Goal: Task Accomplishment & Management: Use online tool/utility

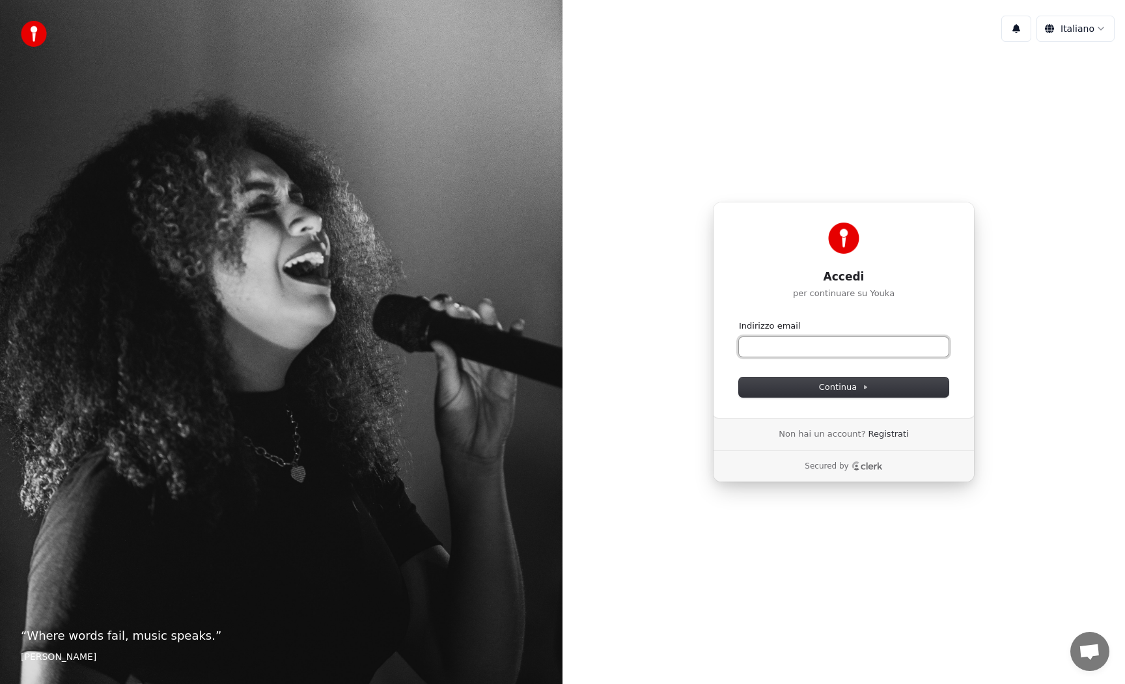
click at [811, 354] on input "Indirizzo email" at bounding box center [844, 347] width 210 height 20
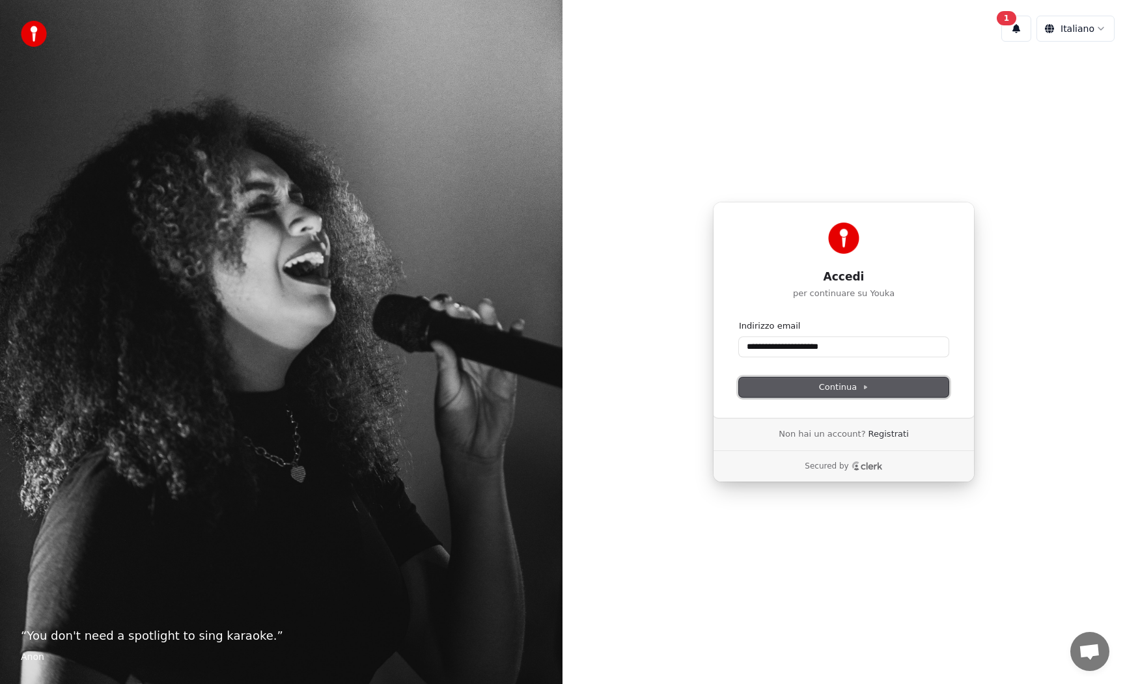
click at [833, 387] on span "Continua" at bounding box center [843, 388] width 49 height 12
type input "**********"
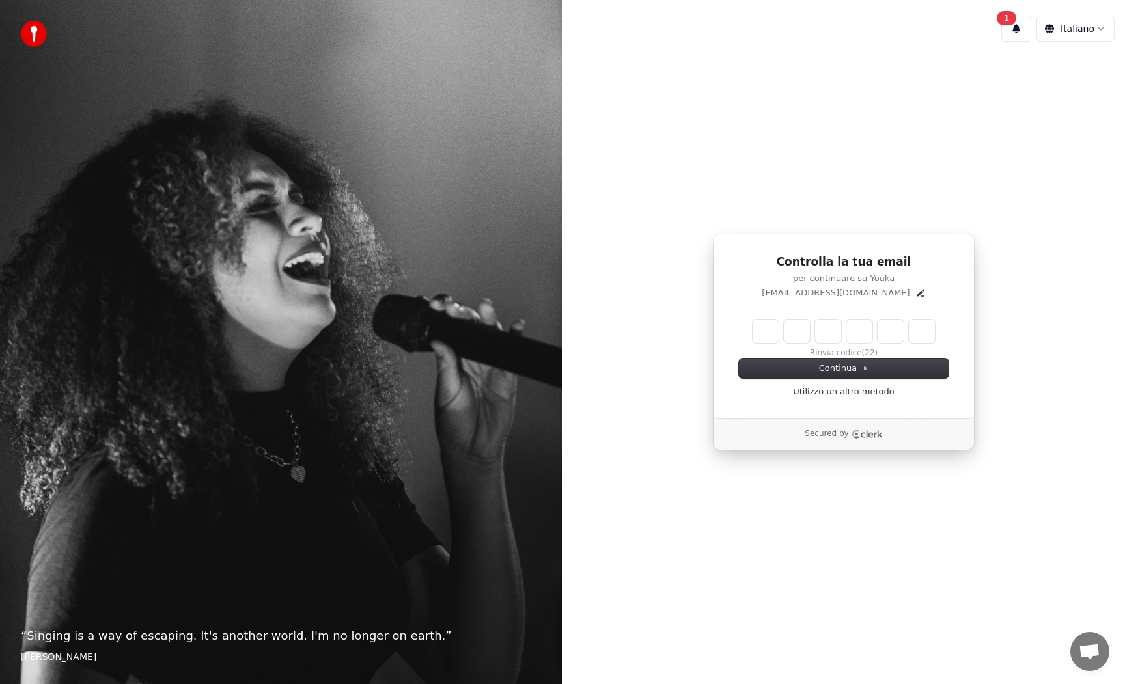
click at [779, 339] on input "Enter verification code" at bounding box center [844, 331] width 182 height 23
type input "******"
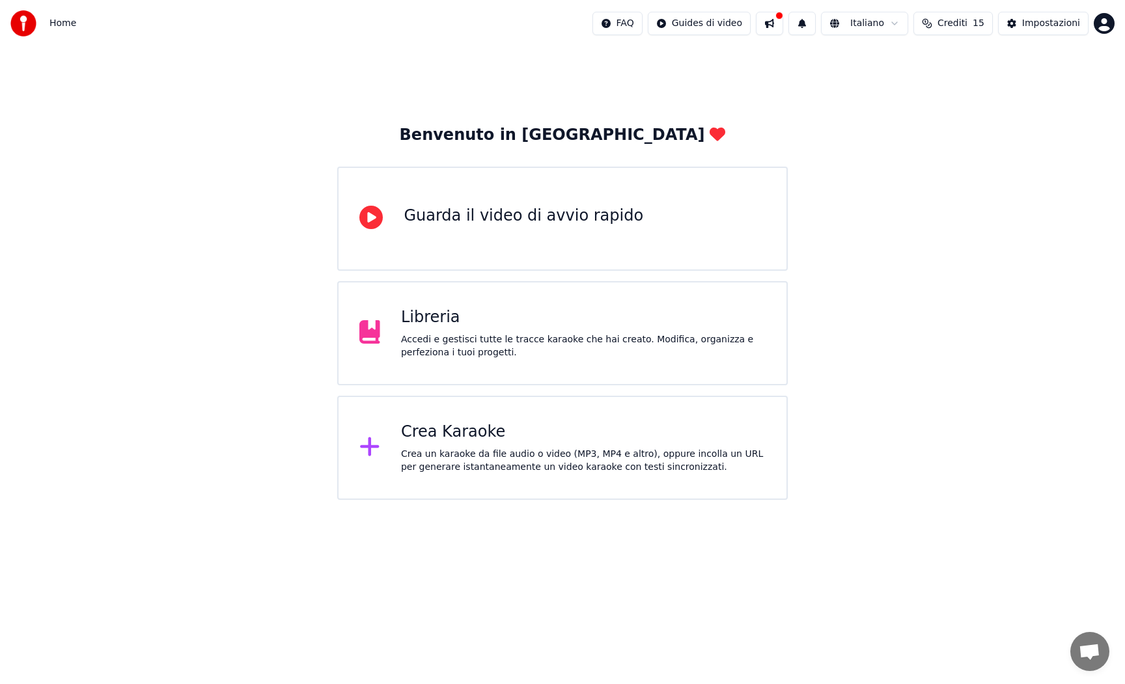
click at [376, 450] on icon at bounding box center [369, 446] width 21 height 23
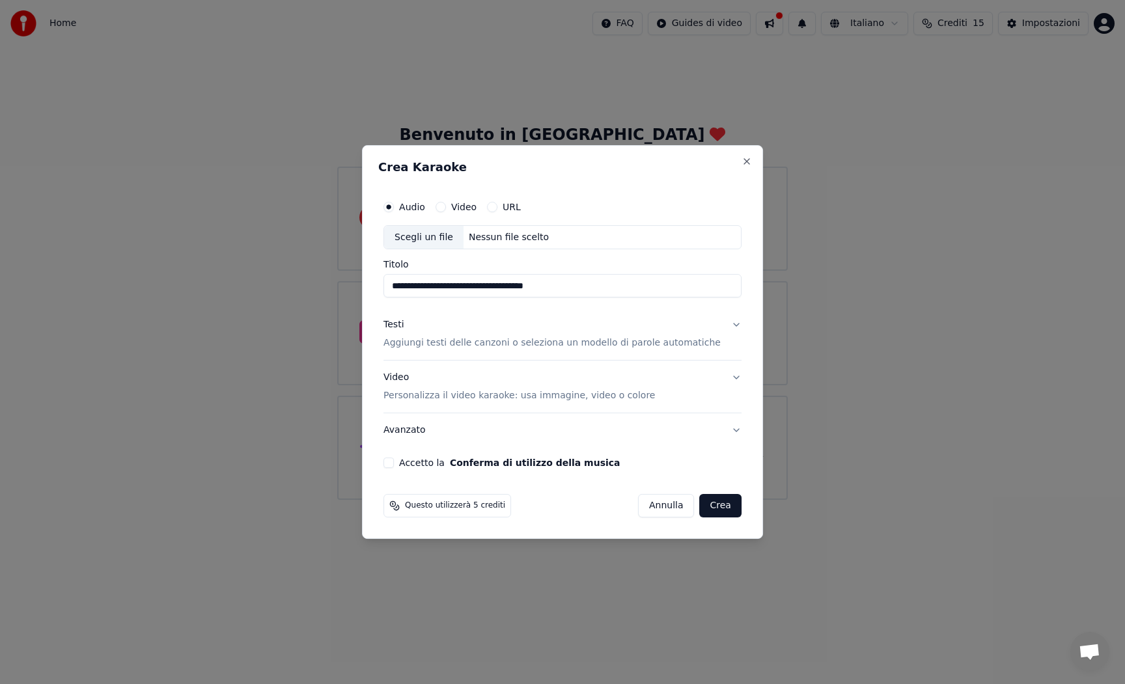
type input "**********"
click at [597, 346] on p "Aggiungi testi delle canzoni o seleziona un modello di parole automatiche" at bounding box center [551, 343] width 337 height 13
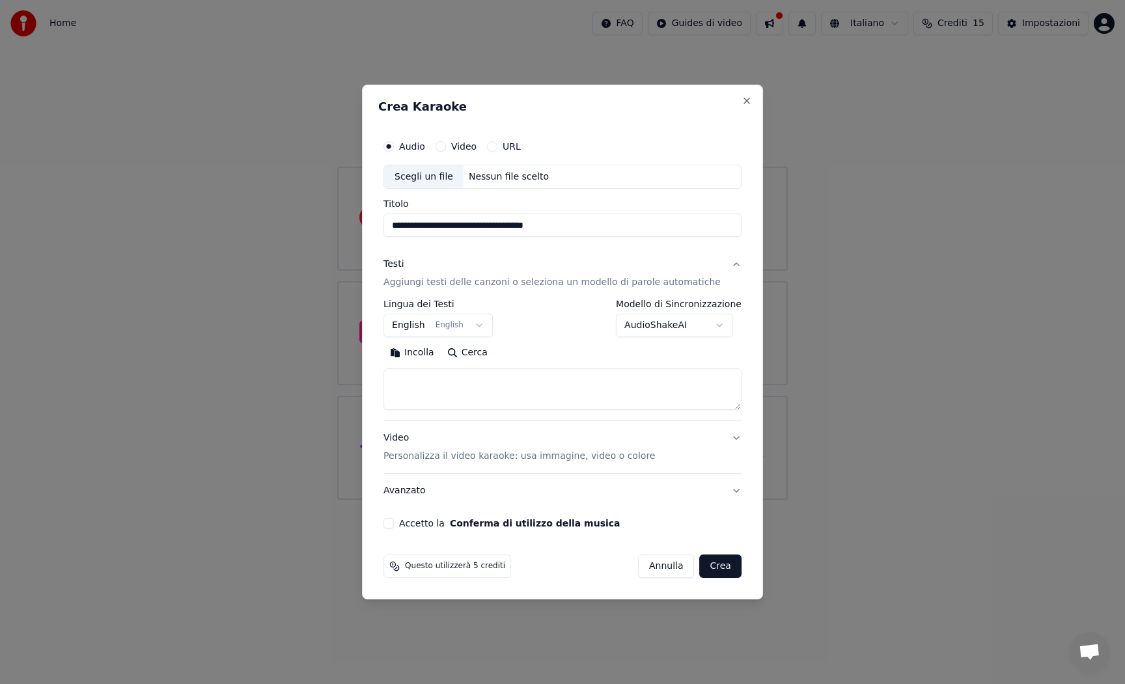
click at [484, 327] on body "**********" at bounding box center [562, 250] width 1125 height 500
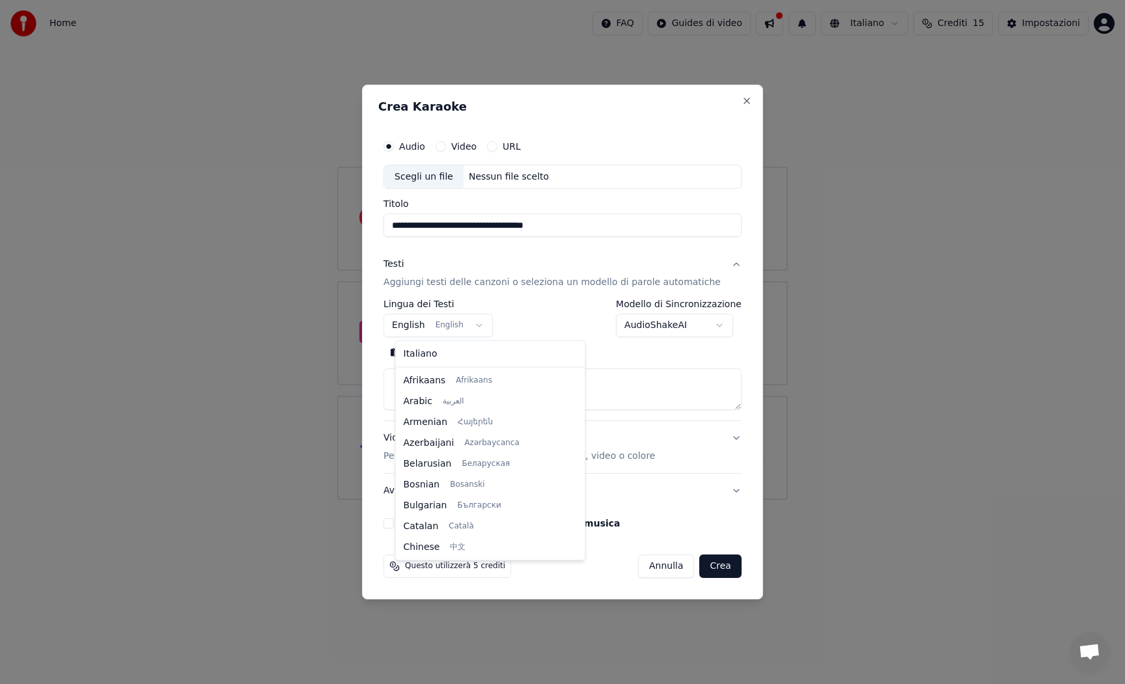
scroll to position [104, 0]
select select "**"
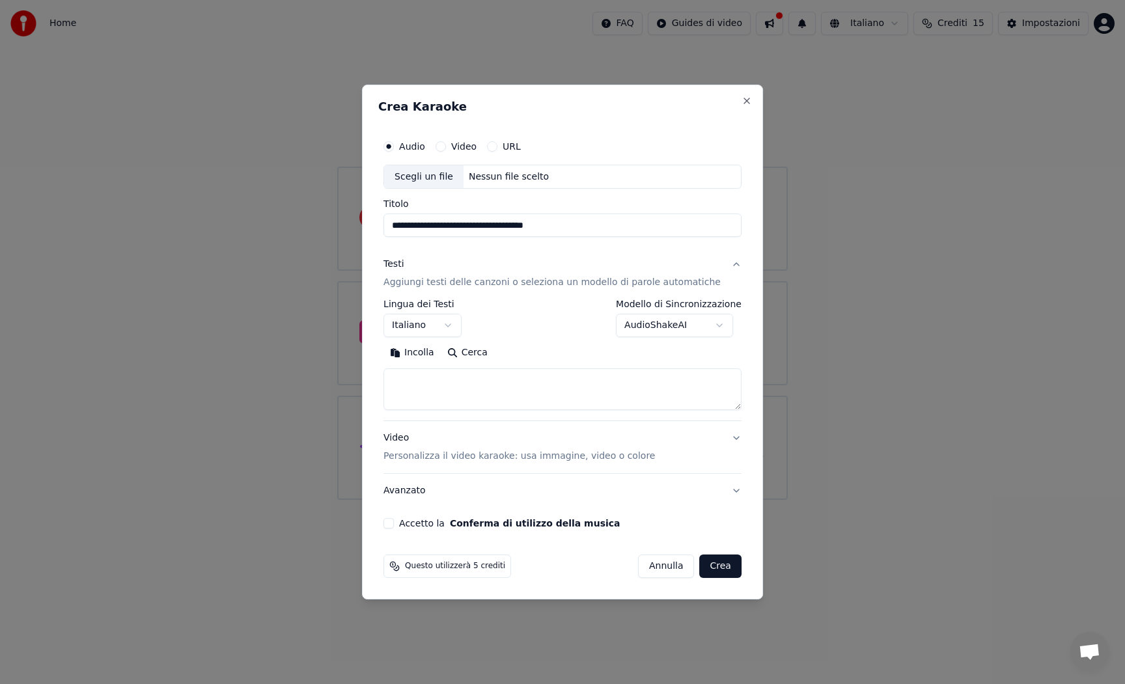
click at [415, 355] on button "Incolla" at bounding box center [411, 353] width 57 height 21
type textarea "**********"
click at [633, 460] on p "Personalizza il video karaoke: usa immagine, video o colore" at bounding box center [518, 456] width 271 height 13
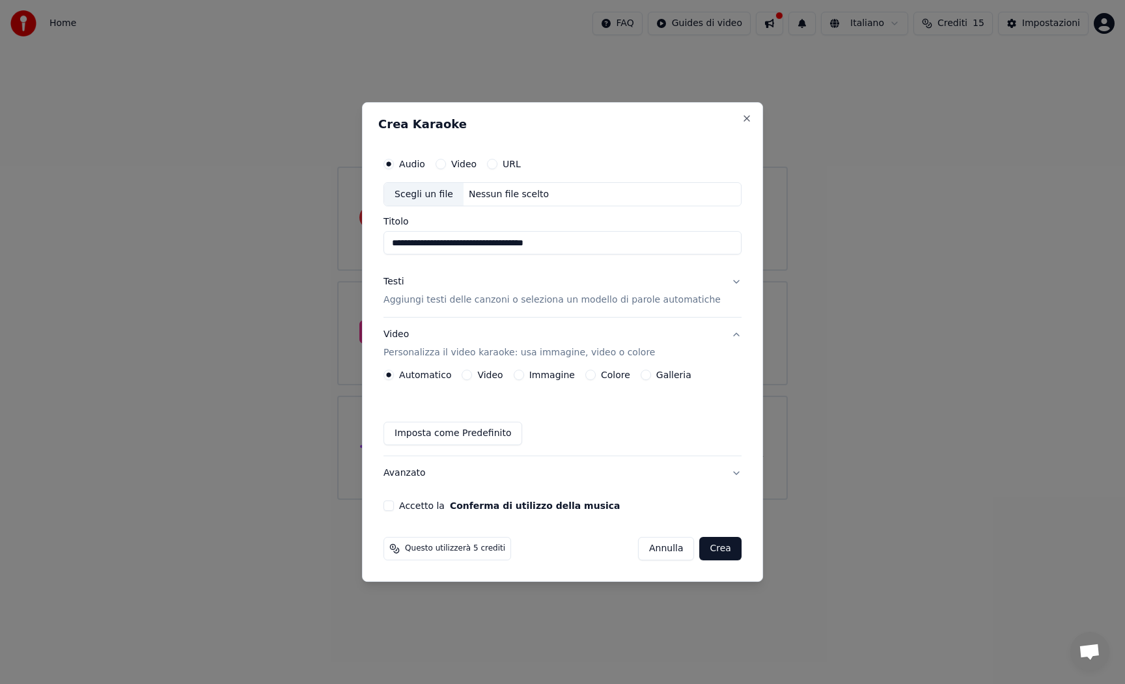
click at [472, 376] on button "Video" at bounding box center [467, 375] width 10 height 10
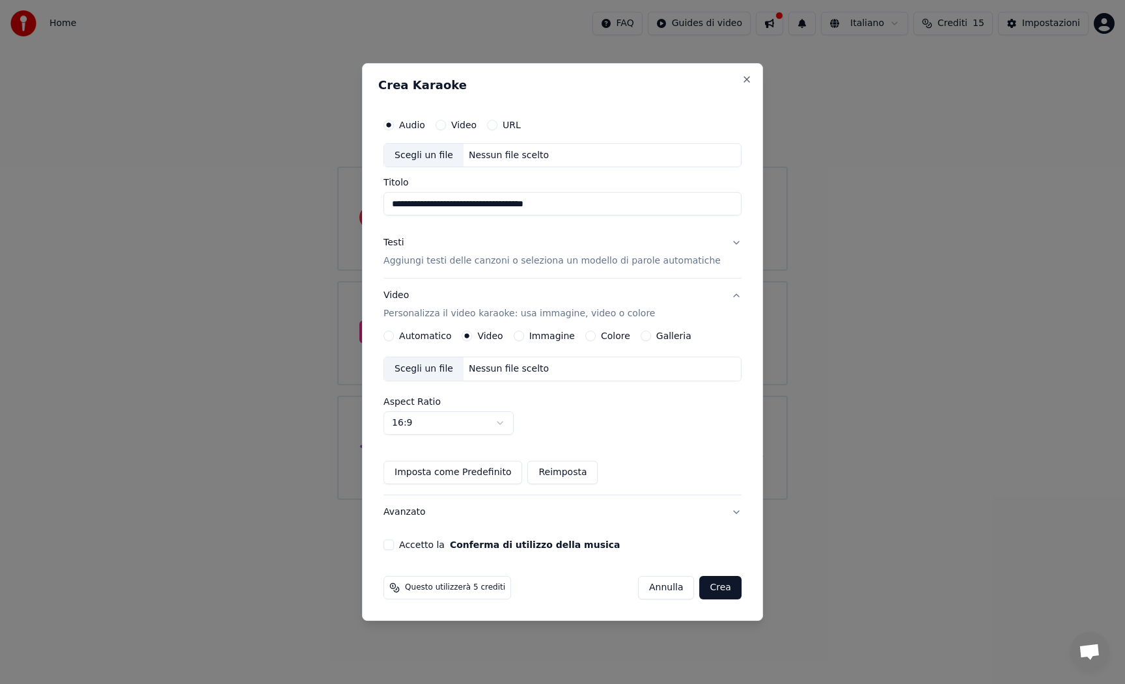
click at [394, 544] on button "Accetto la Conferma di utilizzo della musica" at bounding box center [388, 545] width 10 height 10
click at [446, 124] on button "Video" at bounding box center [441, 125] width 10 height 10
click at [454, 370] on div "Scegli un file" at bounding box center [423, 368] width 79 height 23
click at [410, 204] on input "Titolo" at bounding box center [562, 204] width 358 height 23
type input "**********"
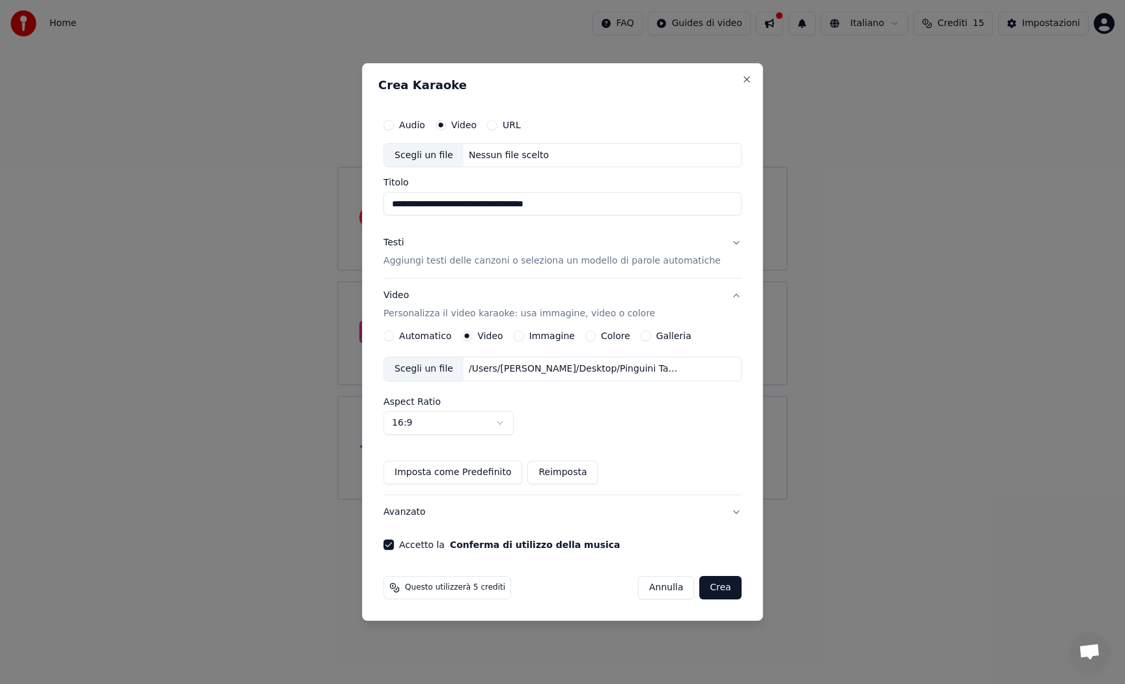
click at [708, 591] on button "Crea" at bounding box center [721, 587] width 42 height 23
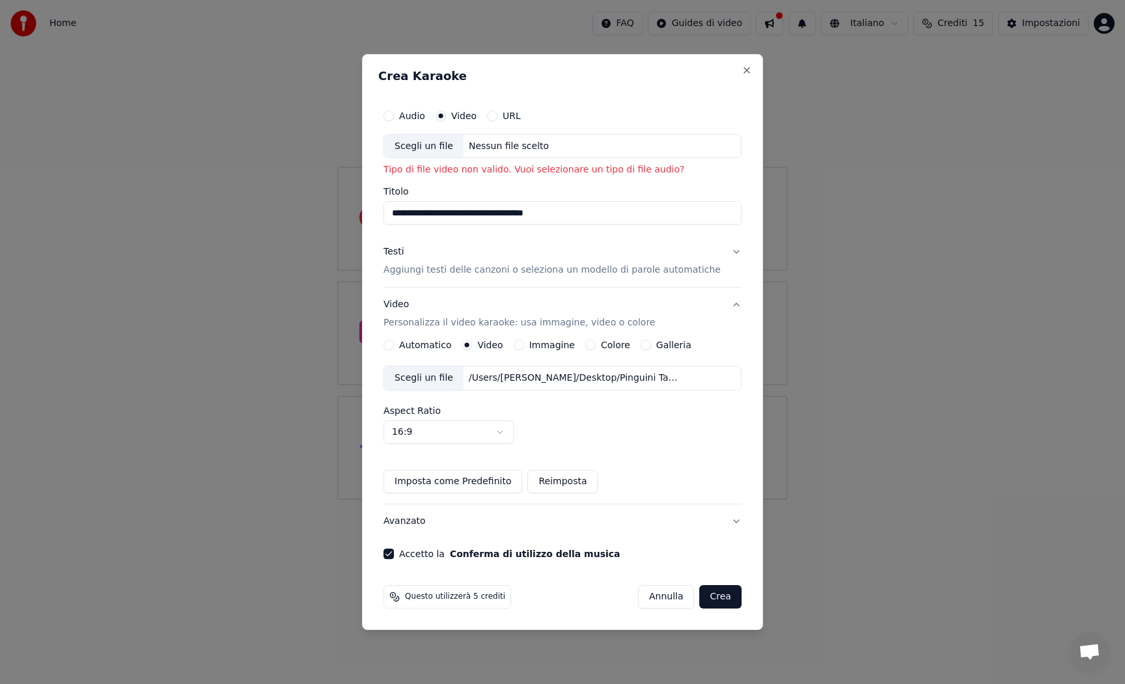
click at [714, 595] on button "Crea" at bounding box center [721, 596] width 42 height 23
click at [712, 602] on button "Crea" at bounding box center [721, 596] width 42 height 23
click at [394, 115] on button "Audio" at bounding box center [388, 116] width 10 height 10
click at [446, 115] on button "Video" at bounding box center [441, 116] width 10 height 10
click at [648, 600] on button "Annulla" at bounding box center [666, 596] width 57 height 23
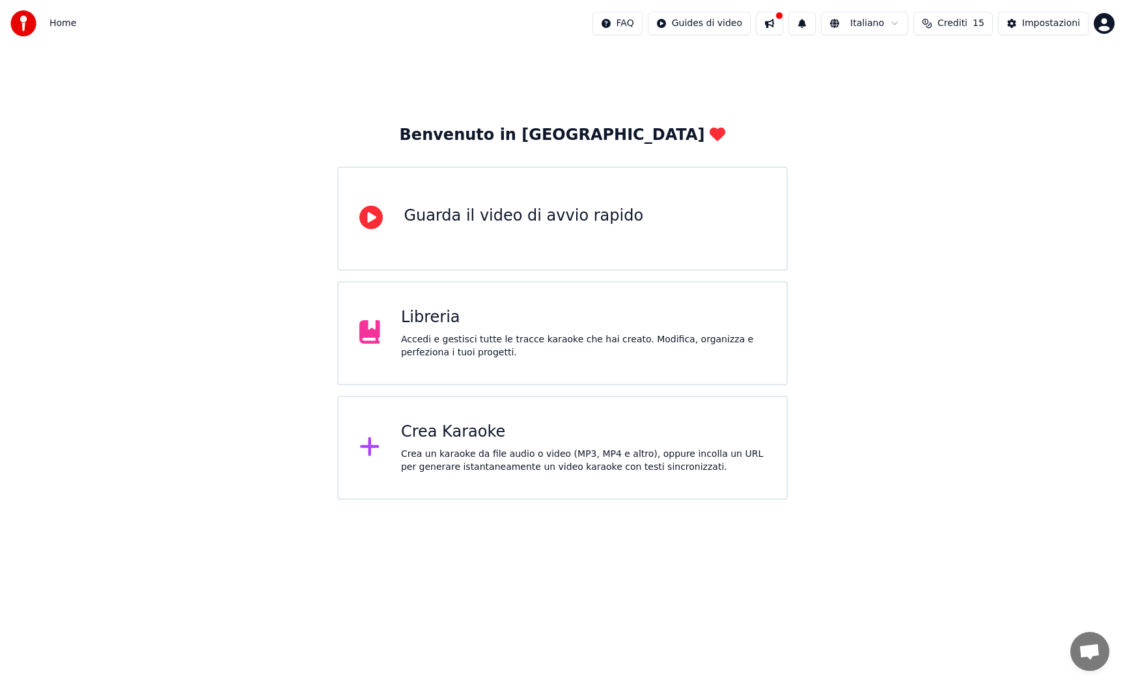
click at [390, 454] on div at bounding box center [374, 448] width 31 height 26
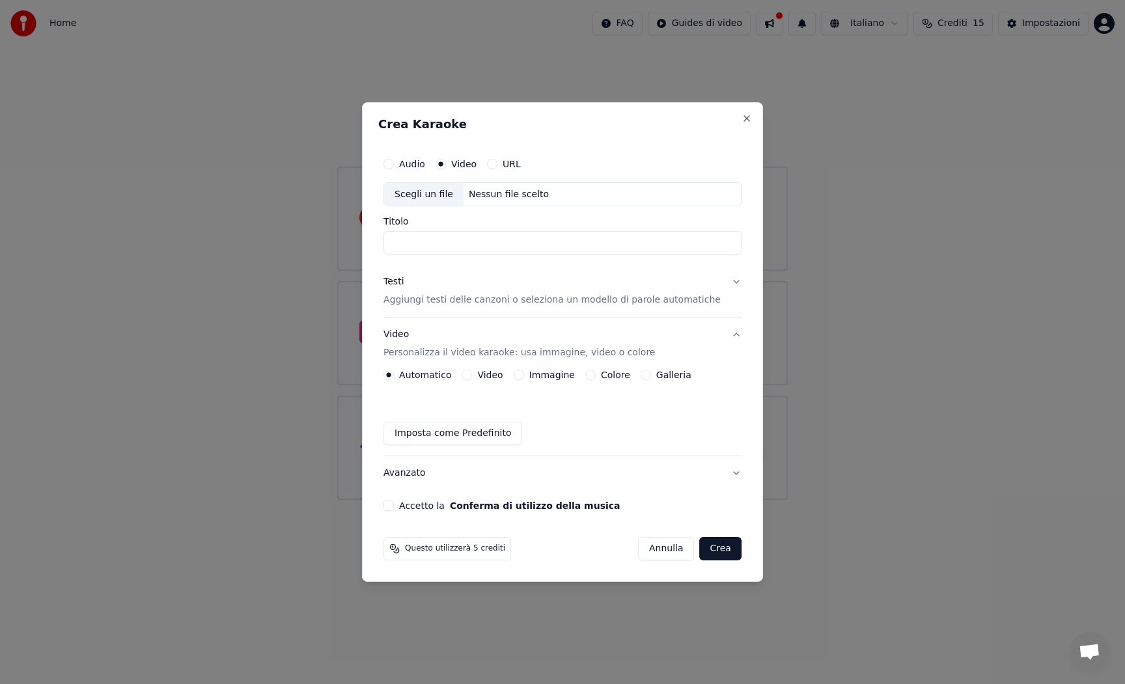
click at [484, 378] on div "Video" at bounding box center [482, 375] width 41 height 10
click at [472, 372] on button "Video" at bounding box center [467, 375] width 10 height 10
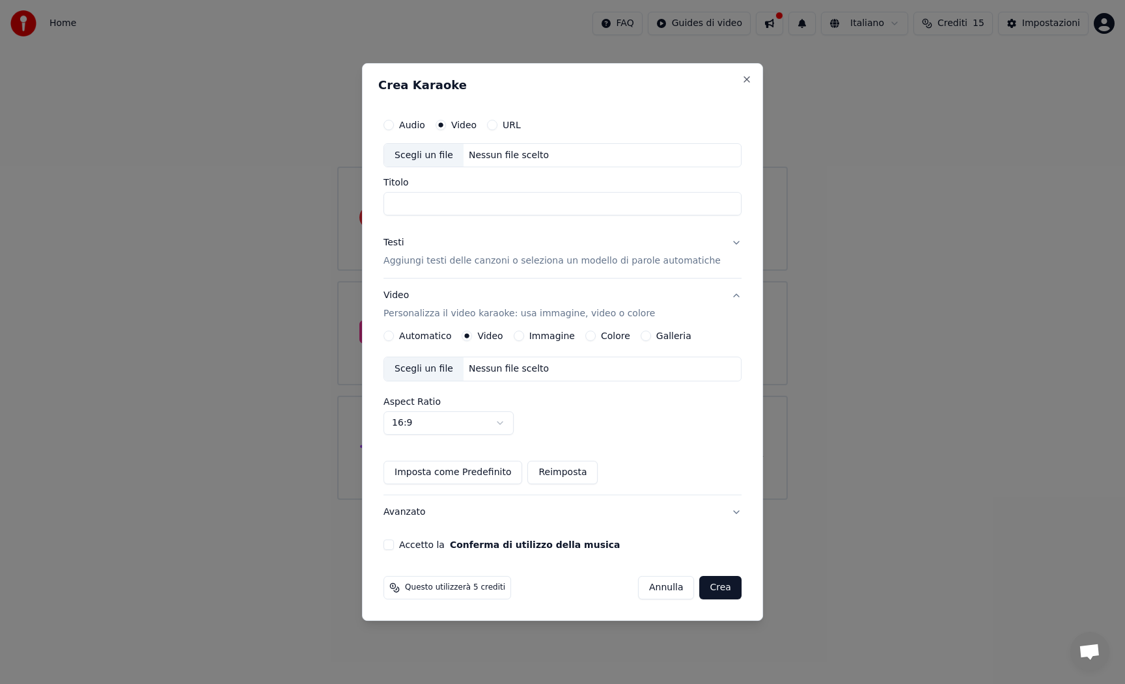
click at [448, 370] on div "Scegli un file" at bounding box center [423, 368] width 79 height 23
click at [431, 207] on input "Titolo" at bounding box center [562, 204] width 358 height 23
type input "**********"
click at [478, 261] on p "Aggiungi testi delle canzoni o seleziona un modello di parole automatiche" at bounding box center [551, 261] width 337 height 13
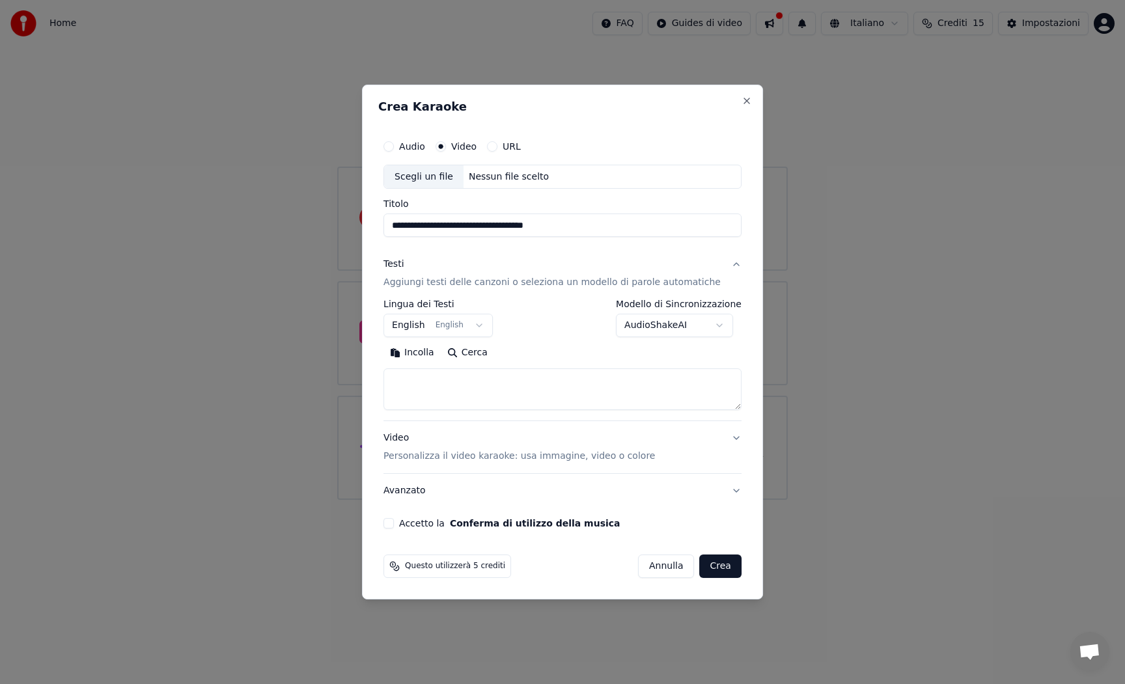
click at [417, 352] on button "Incolla" at bounding box center [411, 353] width 57 height 21
type textarea "**********"
click at [717, 570] on button "Crea" at bounding box center [721, 566] width 42 height 23
select select "**"
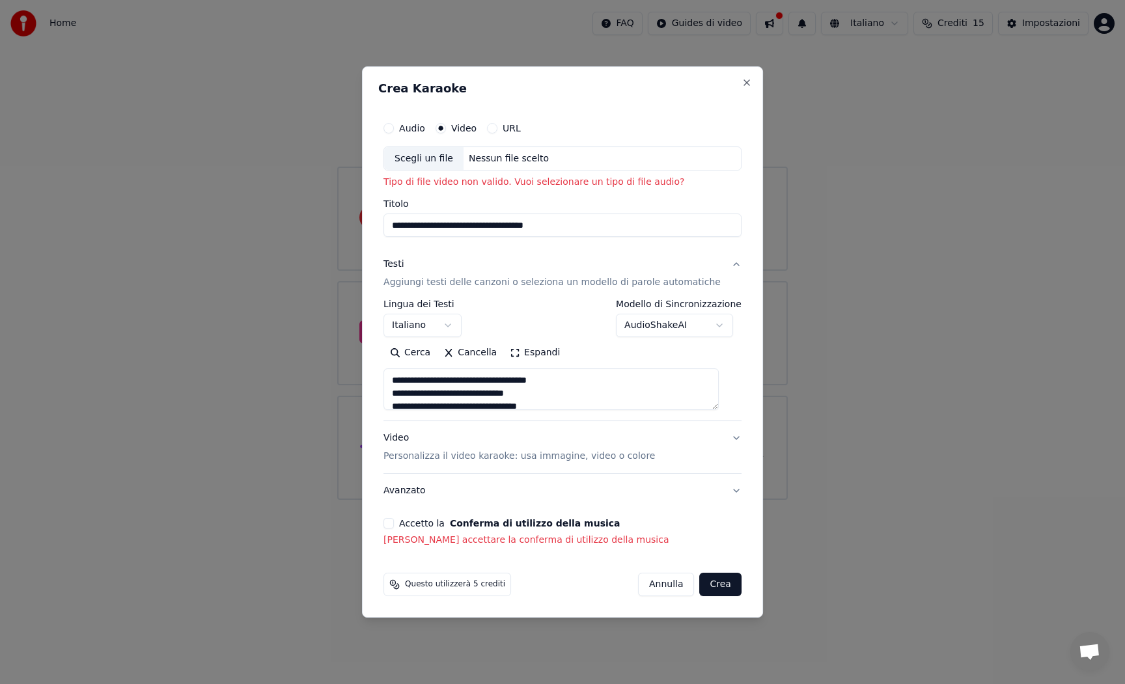
click at [445, 128] on button "Video" at bounding box center [441, 128] width 10 height 10
click at [443, 128] on circle "button" at bounding box center [441, 128] width 5 height 5
click at [497, 126] on button "URL" at bounding box center [492, 128] width 10 height 10
click at [446, 124] on button "Video" at bounding box center [441, 127] width 10 height 10
click at [507, 126] on div "URL" at bounding box center [504, 128] width 34 height 10
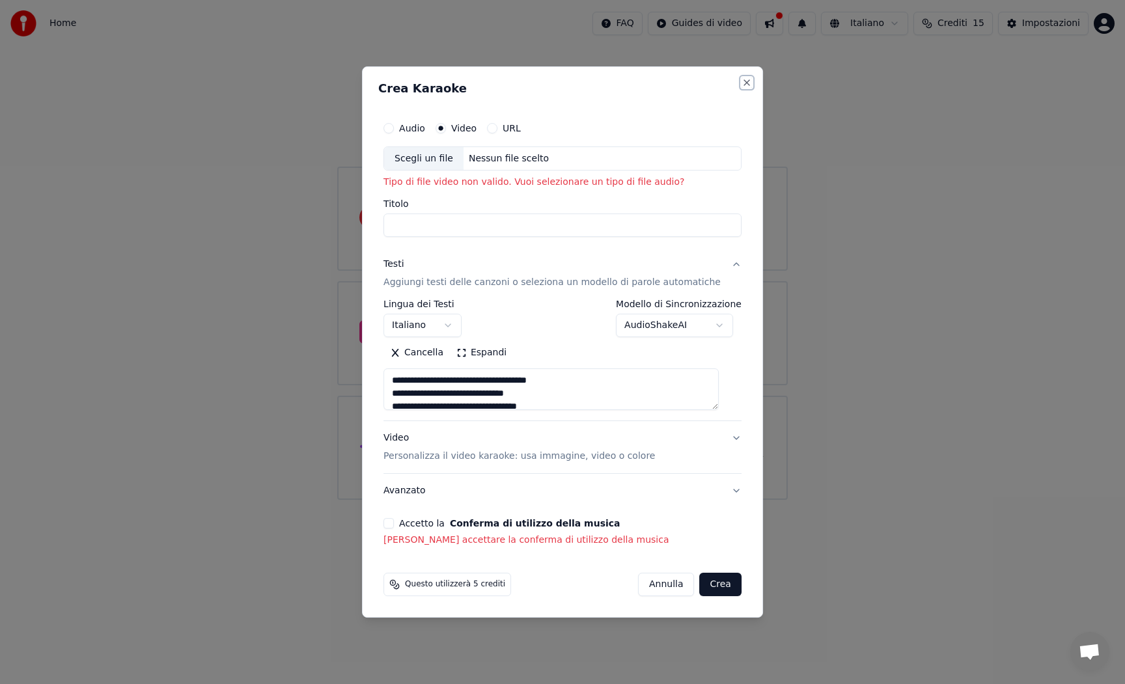
click at [742, 80] on button "Close" at bounding box center [747, 82] width 10 height 10
select select
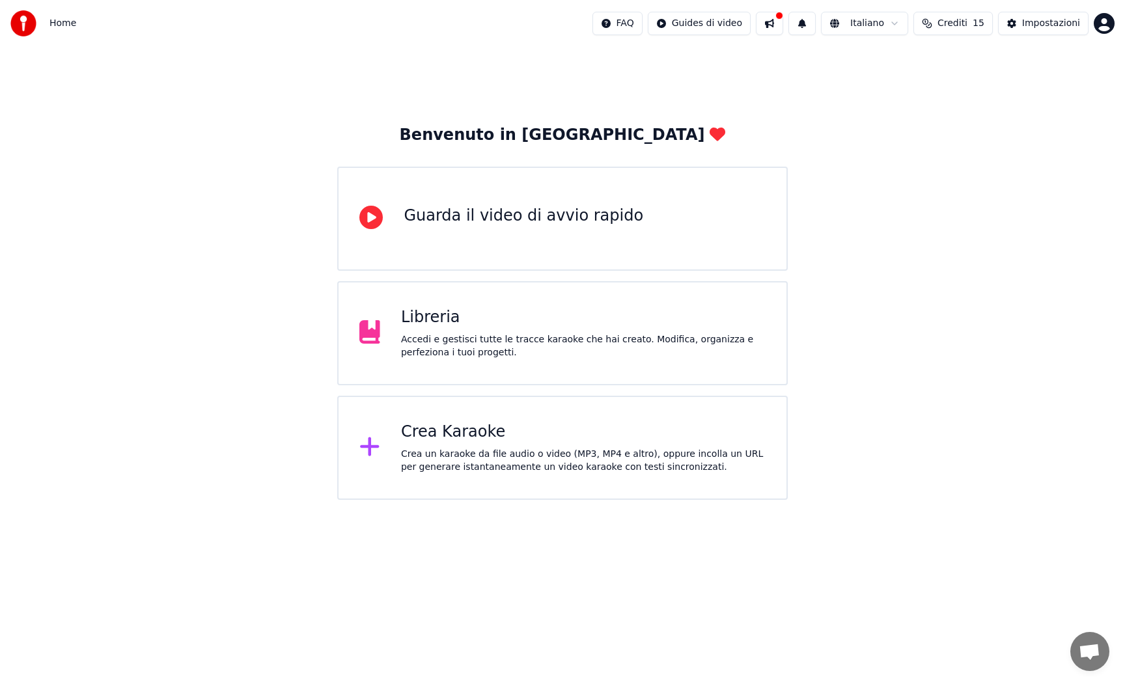
click at [440, 449] on div "Crea un karaoke da file audio o video (MP3, MP4 e altro), oppure incolla un URL…" at bounding box center [583, 461] width 365 height 26
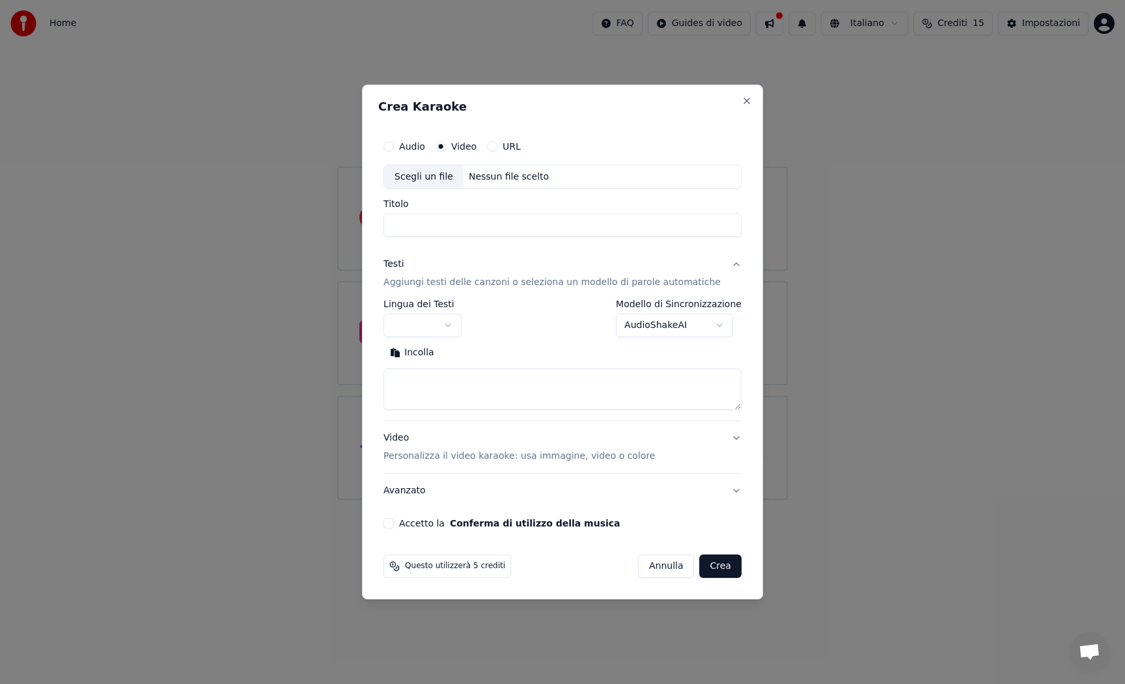
click at [497, 146] on button "URL" at bounding box center [492, 146] width 10 height 10
click at [454, 176] on input "text" at bounding box center [562, 177] width 358 height 26
click at [716, 175] on button "button" at bounding box center [729, 175] width 26 height 23
type input "**********"
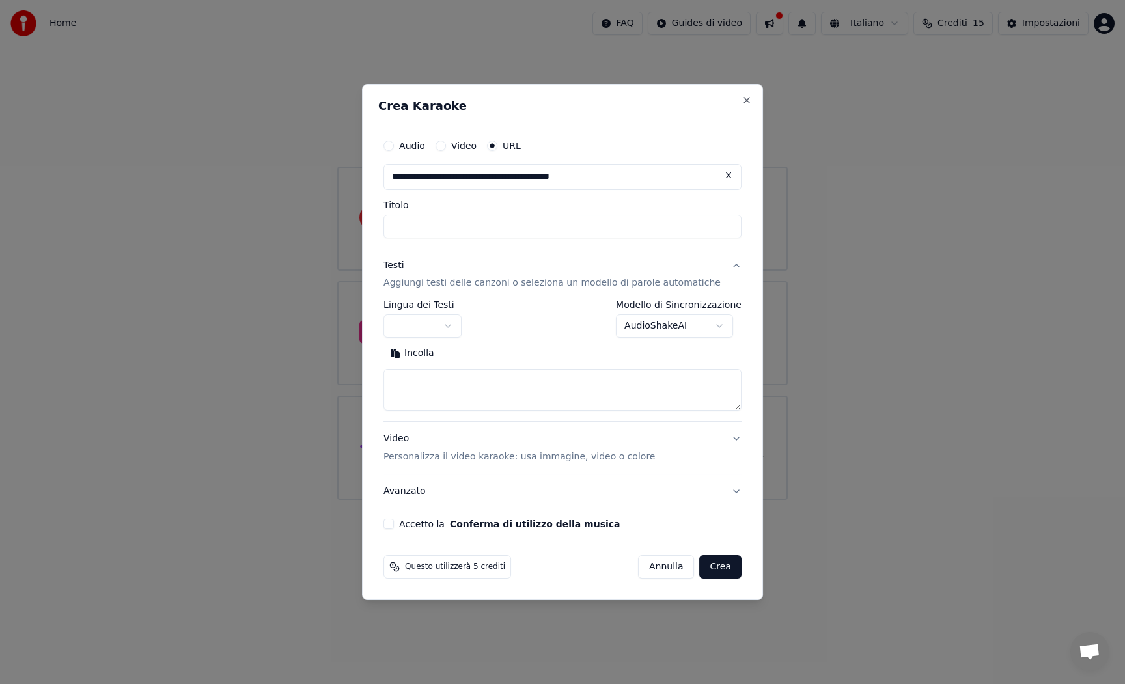
type input "**********"
click at [415, 355] on button "Incolla" at bounding box center [411, 354] width 57 height 21
type textarea "**********"
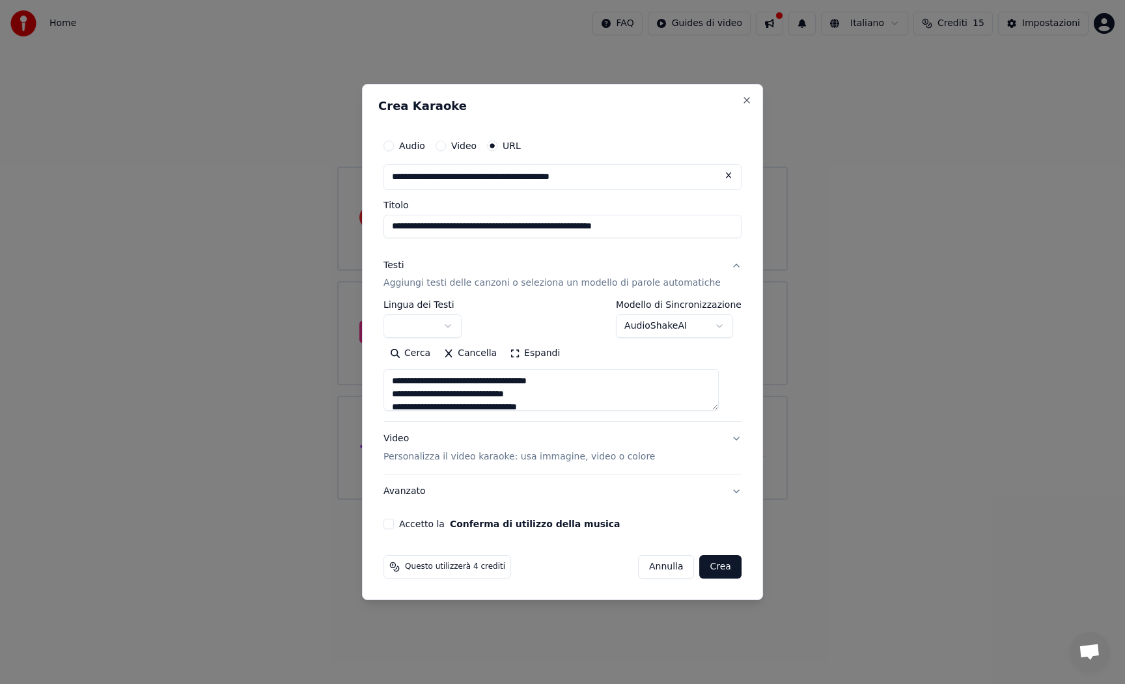
click at [394, 525] on button "Accetto la Conferma di utilizzo della musica" at bounding box center [388, 524] width 10 height 10
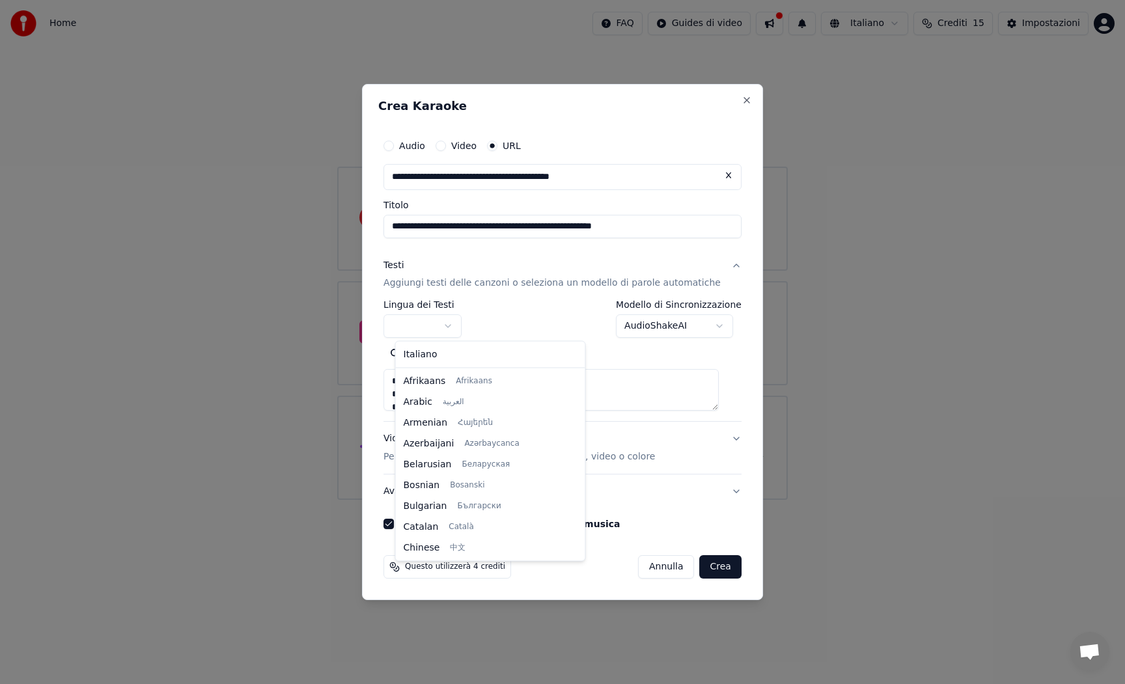
click at [456, 323] on body "**********" at bounding box center [562, 250] width 1125 height 500
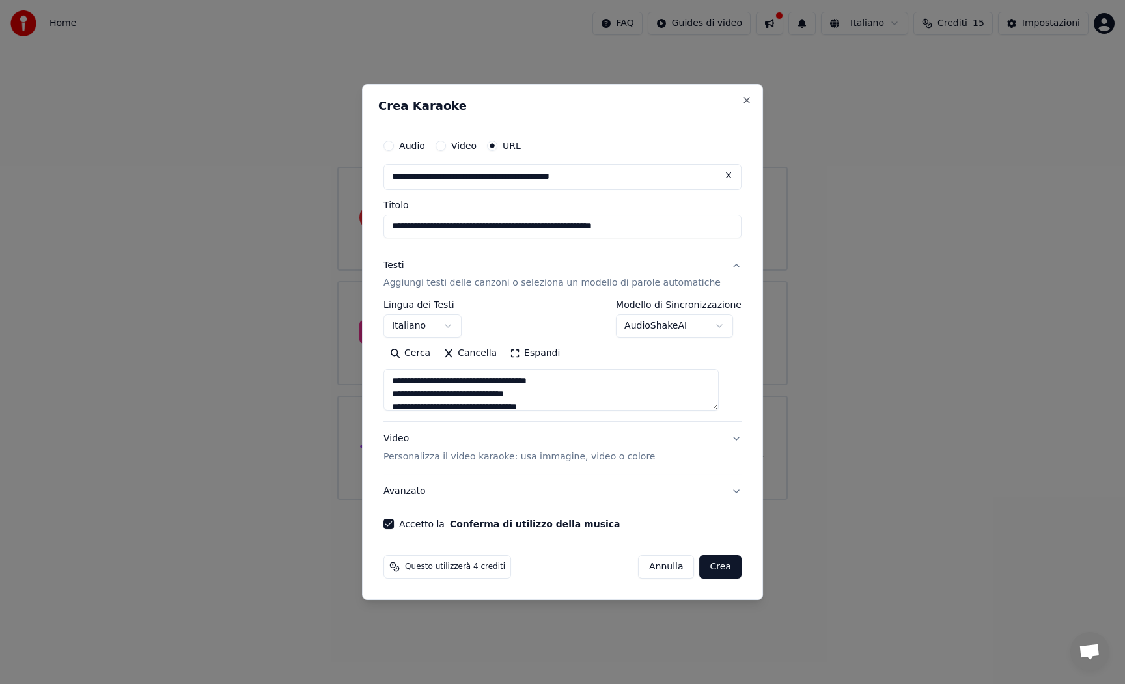
click at [712, 570] on button "Crea" at bounding box center [721, 566] width 42 height 23
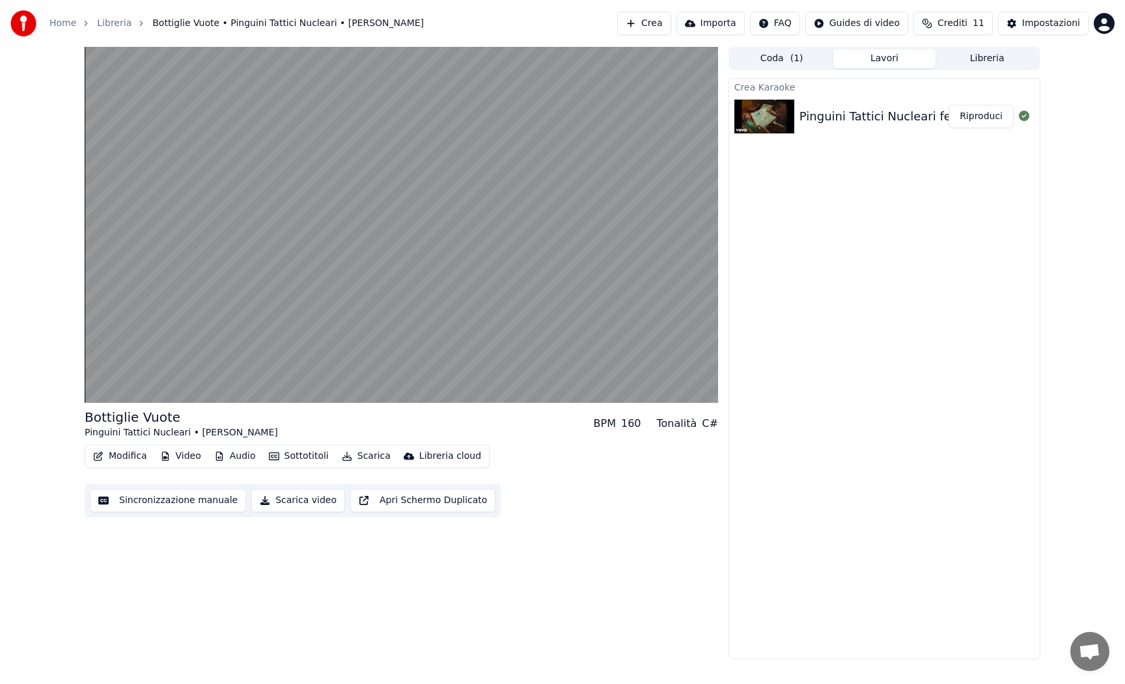
click at [228, 460] on button "Audio" at bounding box center [235, 456] width 52 height 18
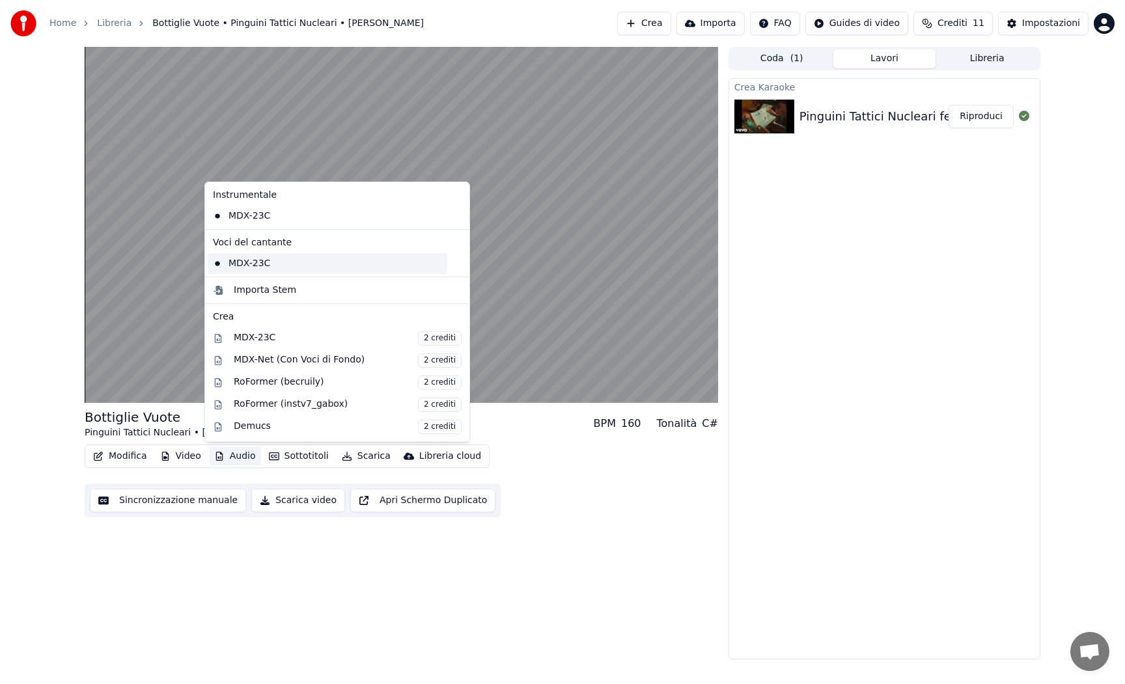
click at [257, 266] on div "MDX-23C" at bounding box center [328, 263] width 240 height 21
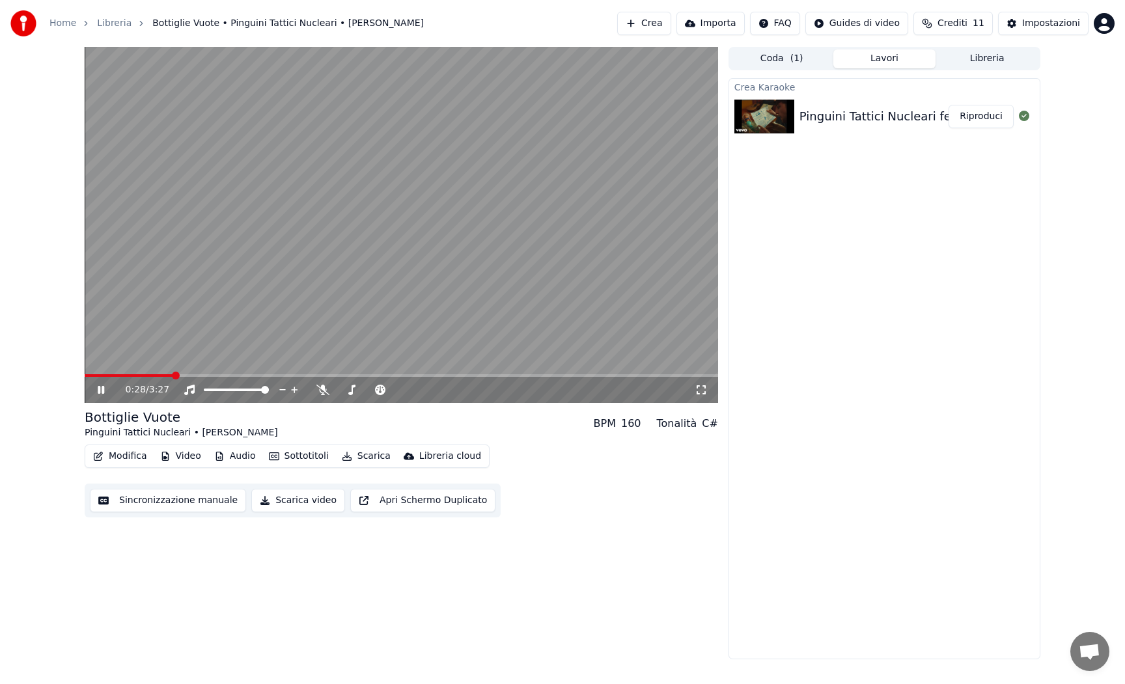
click at [227, 457] on button "Audio" at bounding box center [235, 456] width 52 height 18
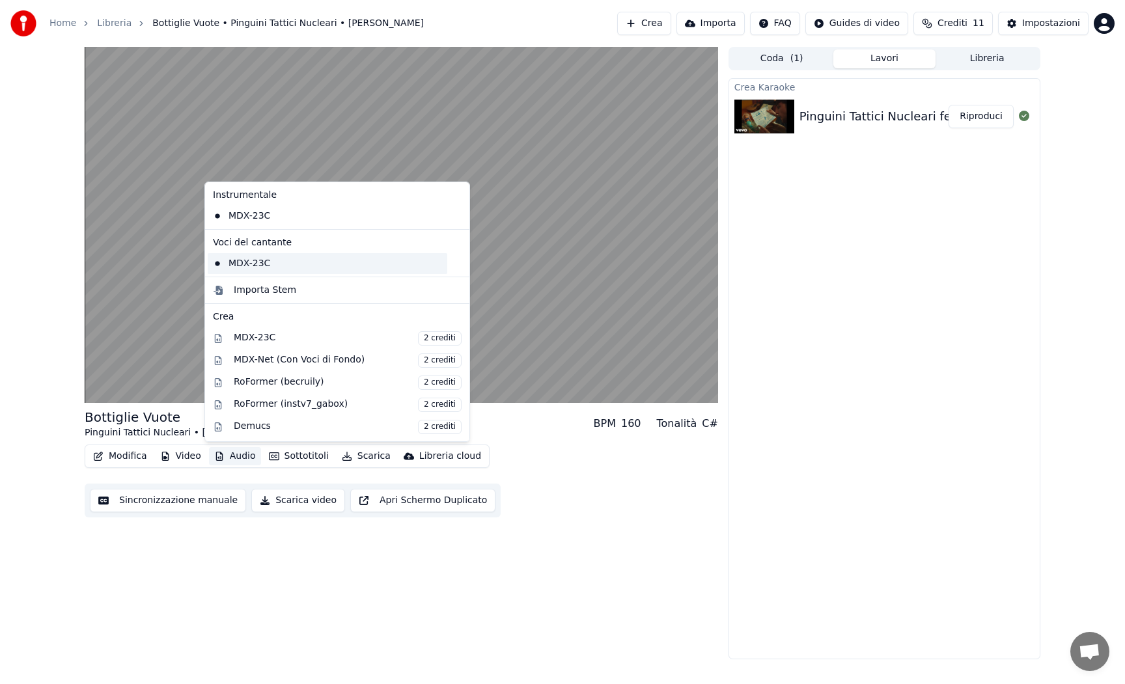
click at [251, 264] on div "MDX-23C" at bounding box center [328, 263] width 240 height 21
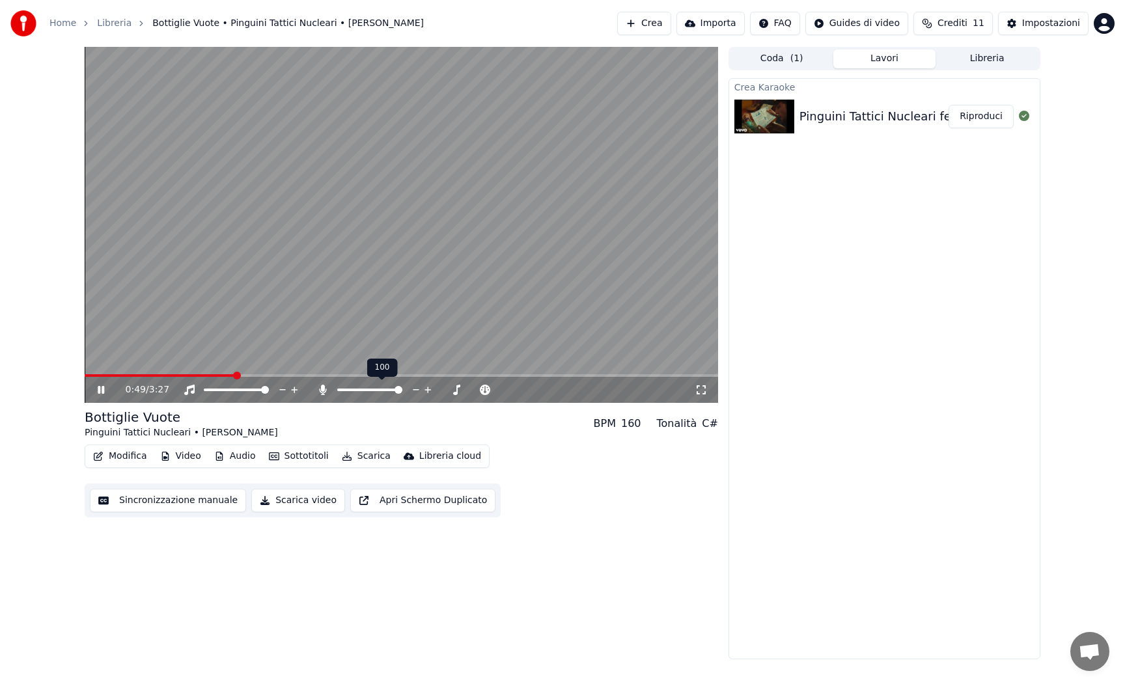
click at [402, 394] on span at bounding box center [399, 390] width 8 height 8
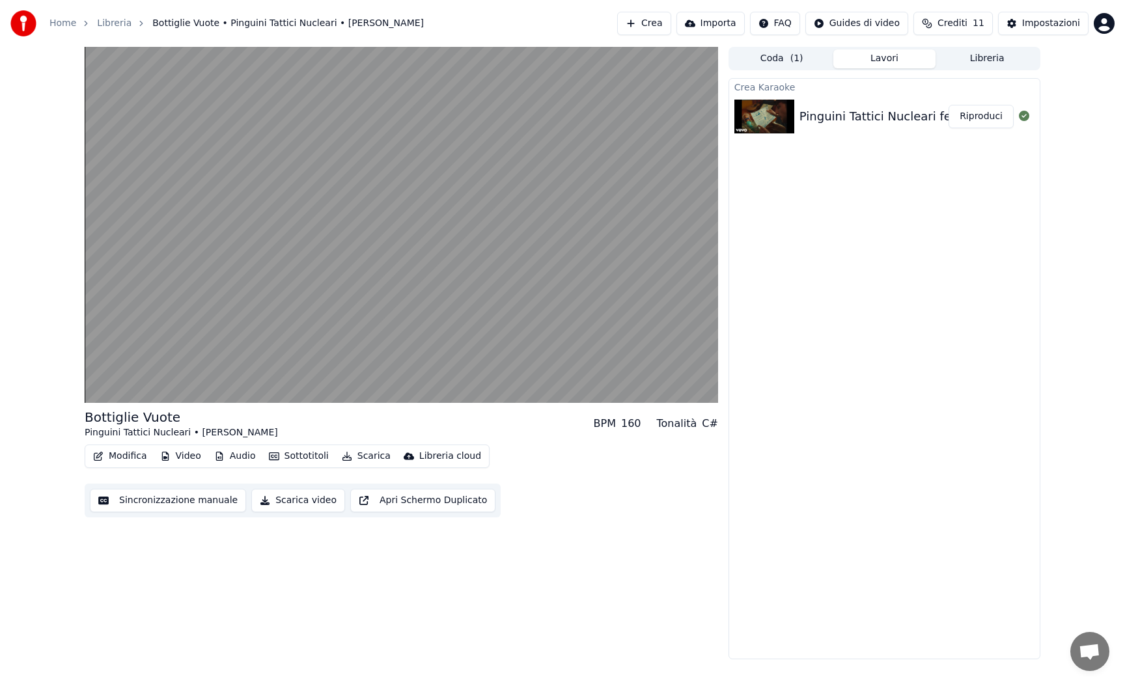
click at [303, 500] on button "Scarica video" at bounding box center [298, 500] width 94 height 23
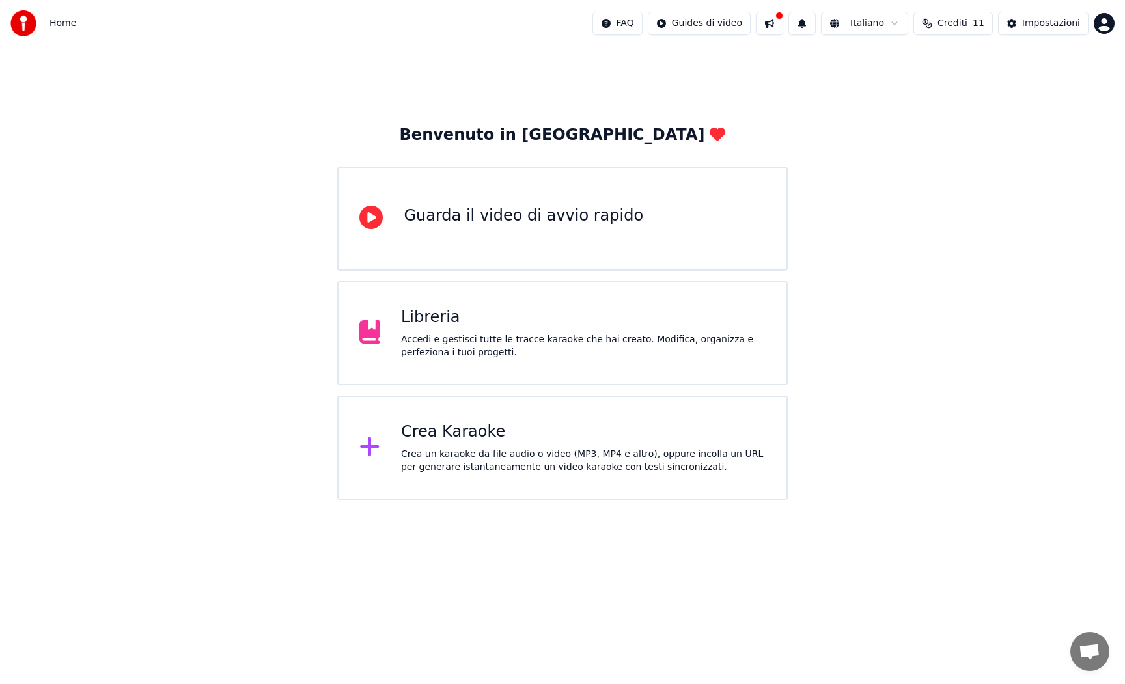
click at [958, 30] on button "Crediti 11" at bounding box center [952, 23] width 79 height 23
click at [660, 336] on div "Accedi e gestisci tutte le tracce karaoke che hai creato. Modifica, organizza e…" at bounding box center [583, 346] width 365 height 26
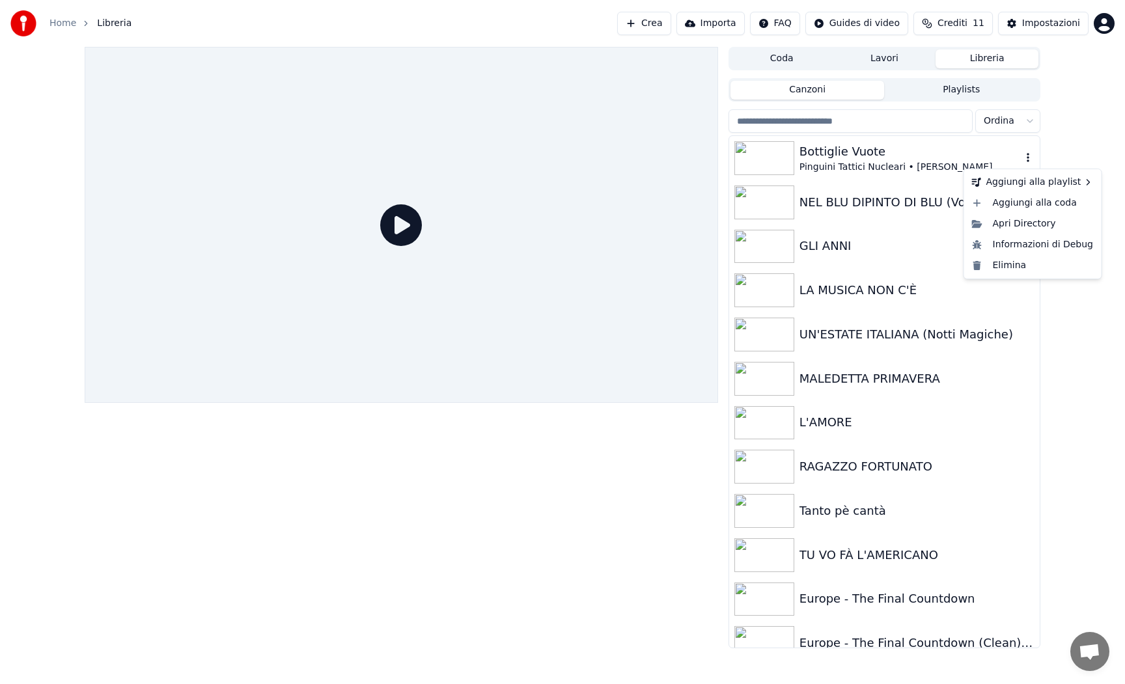
click at [1029, 158] on icon "button" at bounding box center [1028, 157] width 13 height 10
click at [932, 160] on div "Bottiglie Vuote" at bounding box center [910, 152] width 222 height 18
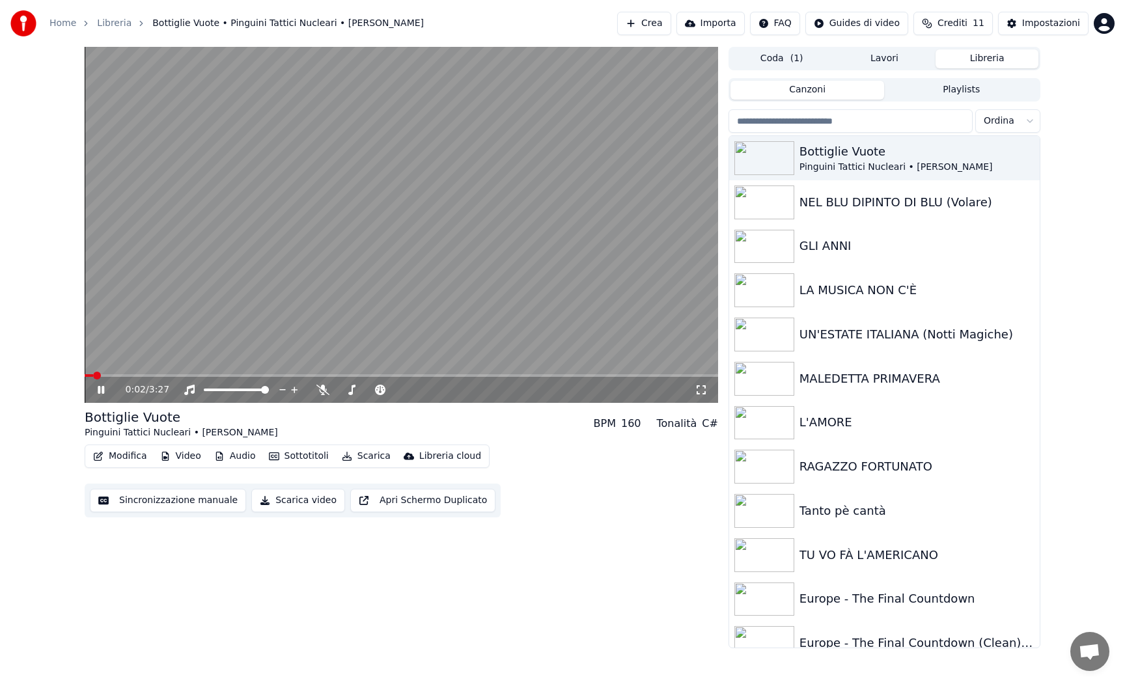
click at [281, 499] on button "Scarica video" at bounding box center [298, 500] width 94 height 23
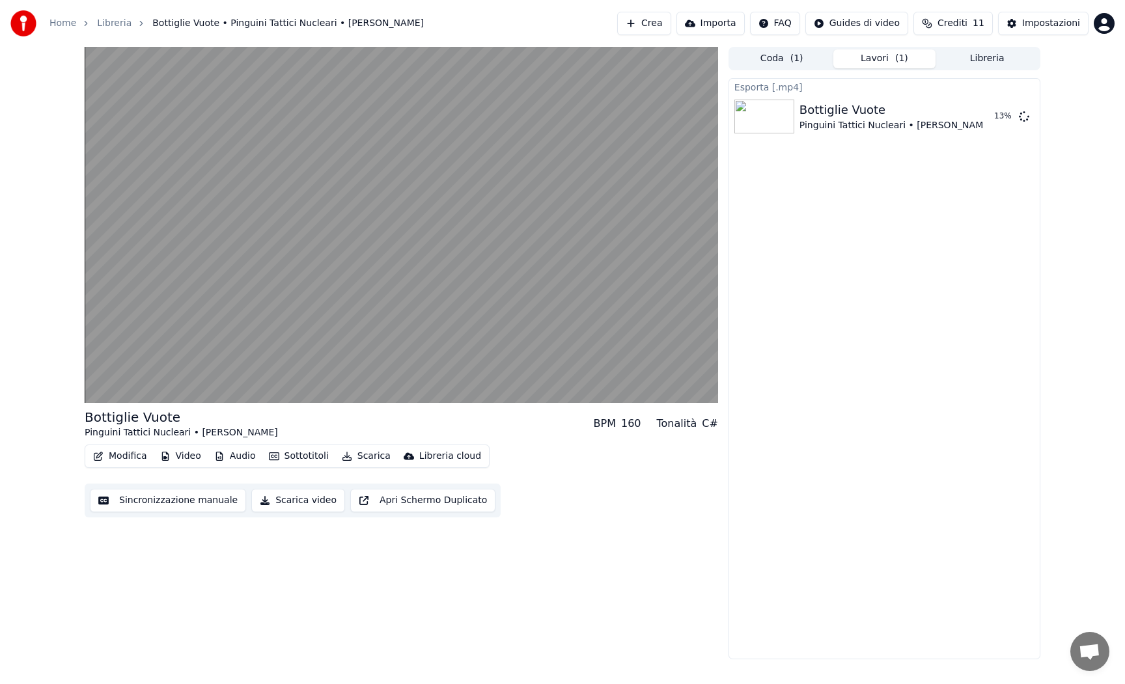
click at [992, 56] on button "Libreria" at bounding box center [987, 58] width 103 height 19
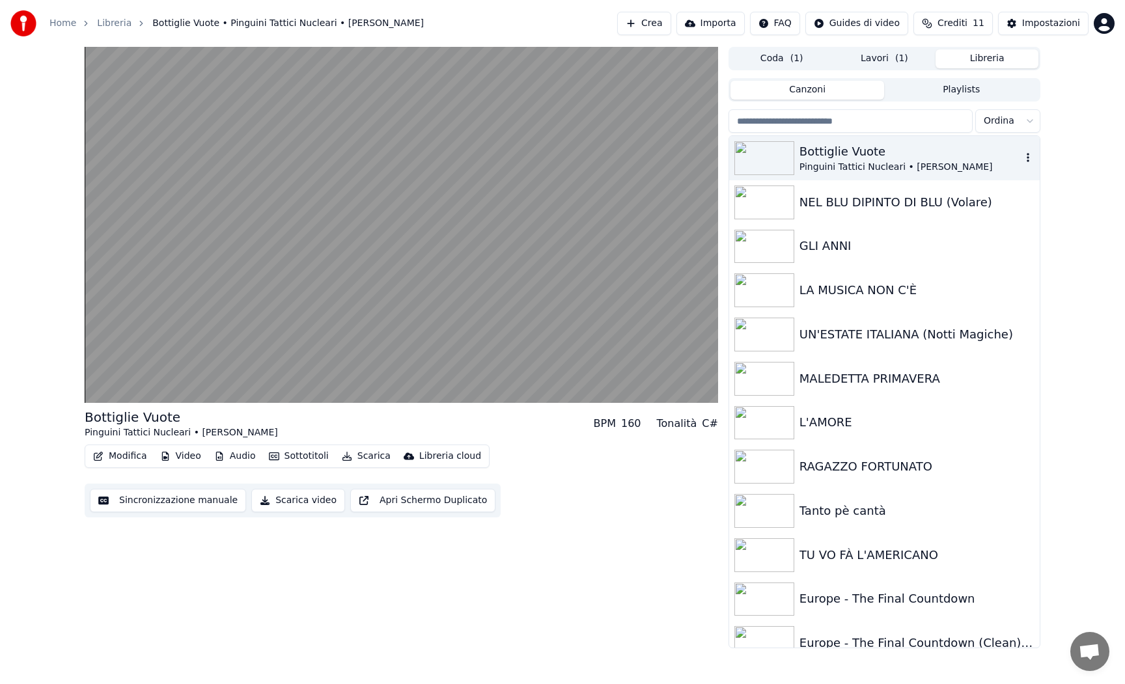
click at [1029, 160] on icon "button" at bounding box center [1028, 157] width 13 height 10
click at [1044, 226] on div "Apri Directory" at bounding box center [1033, 224] width 132 height 21
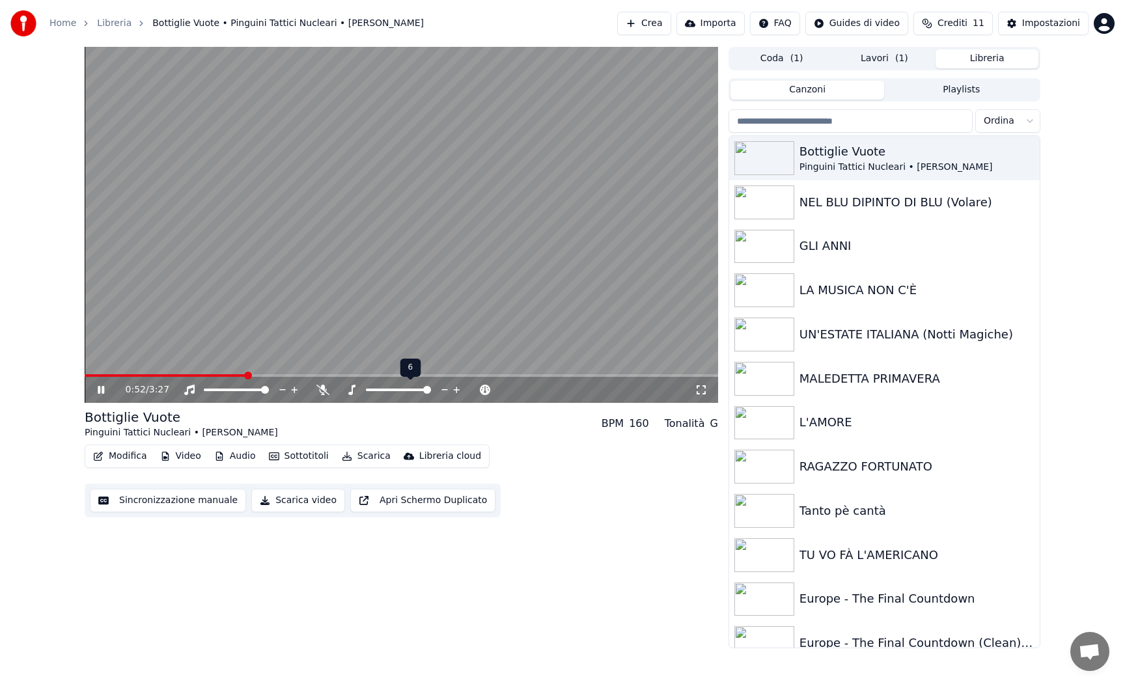
click at [431, 386] on span at bounding box center [427, 390] width 8 height 8
click at [431, 394] on span at bounding box center [427, 390] width 8 height 8
click at [269, 394] on span at bounding box center [265, 390] width 8 height 8
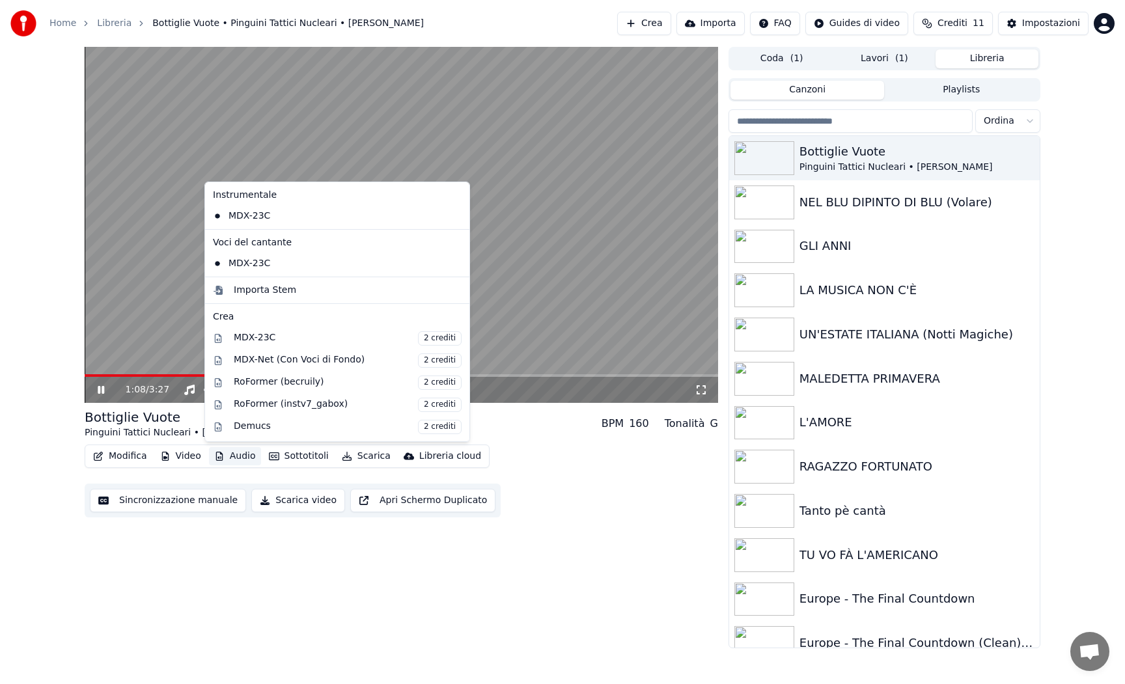
click at [228, 456] on button "Audio" at bounding box center [235, 456] width 52 height 18
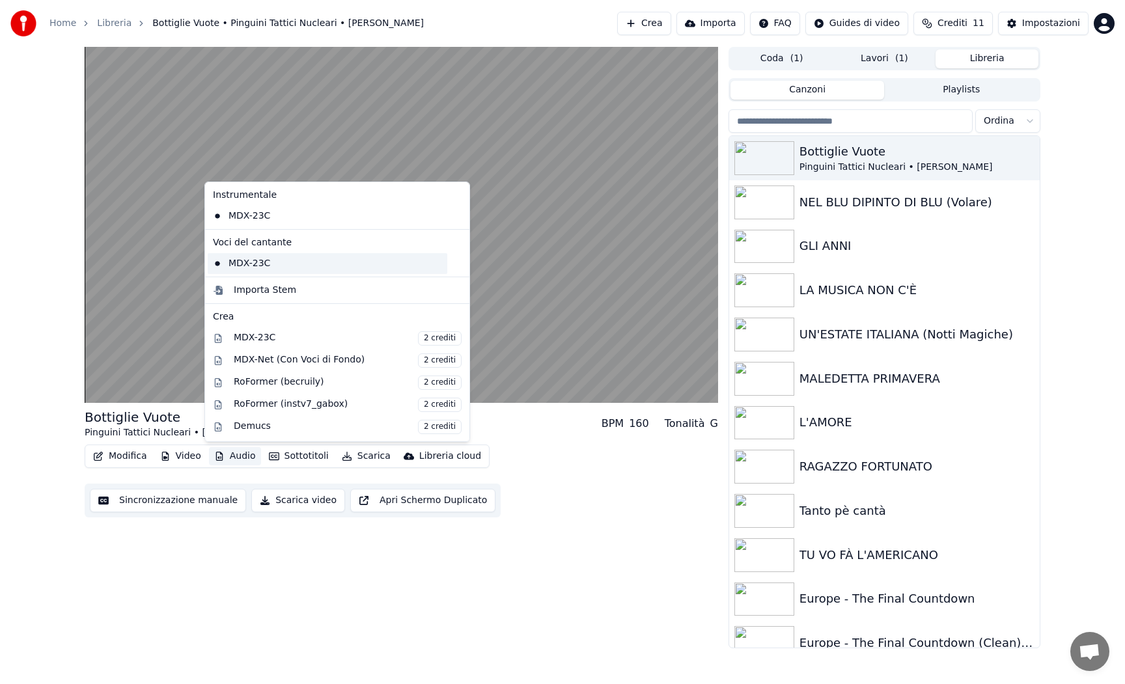
click at [285, 262] on div "MDX-23C" at bounding box center [328, 263] width 240 height 21
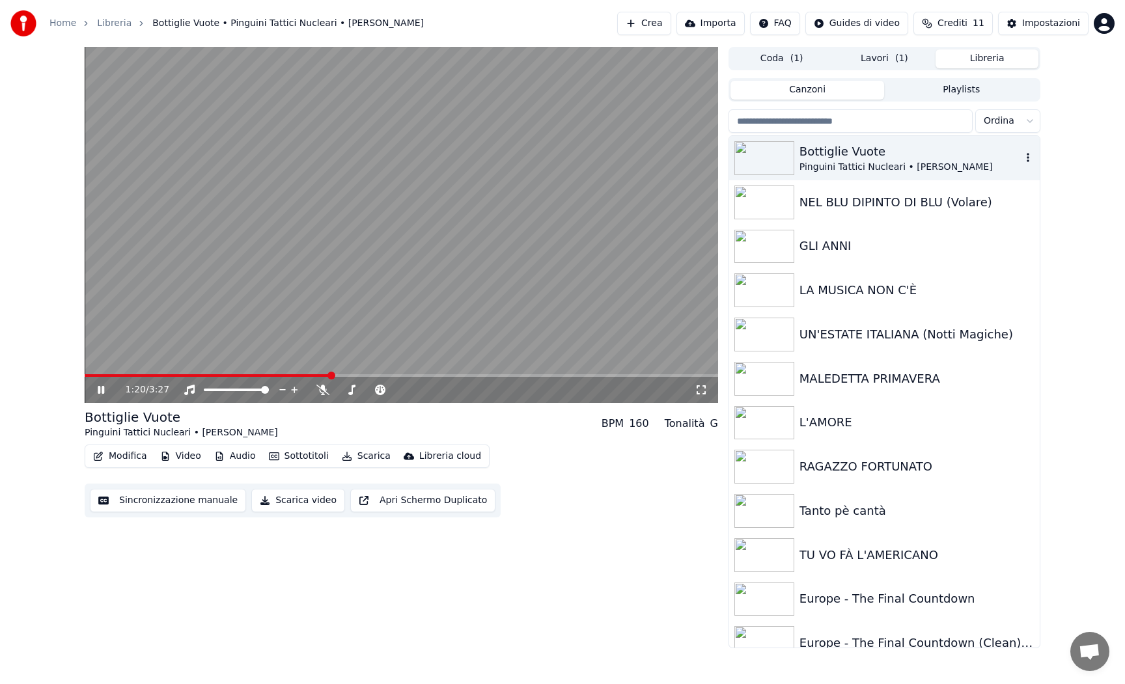
click at [814, 154] on div "Bottiglie Vuote" at bounding box center [910, 152] width 222 height 18
click at [181, 456] on button "Video" at bounding box center [180, 456] width 51 height 18
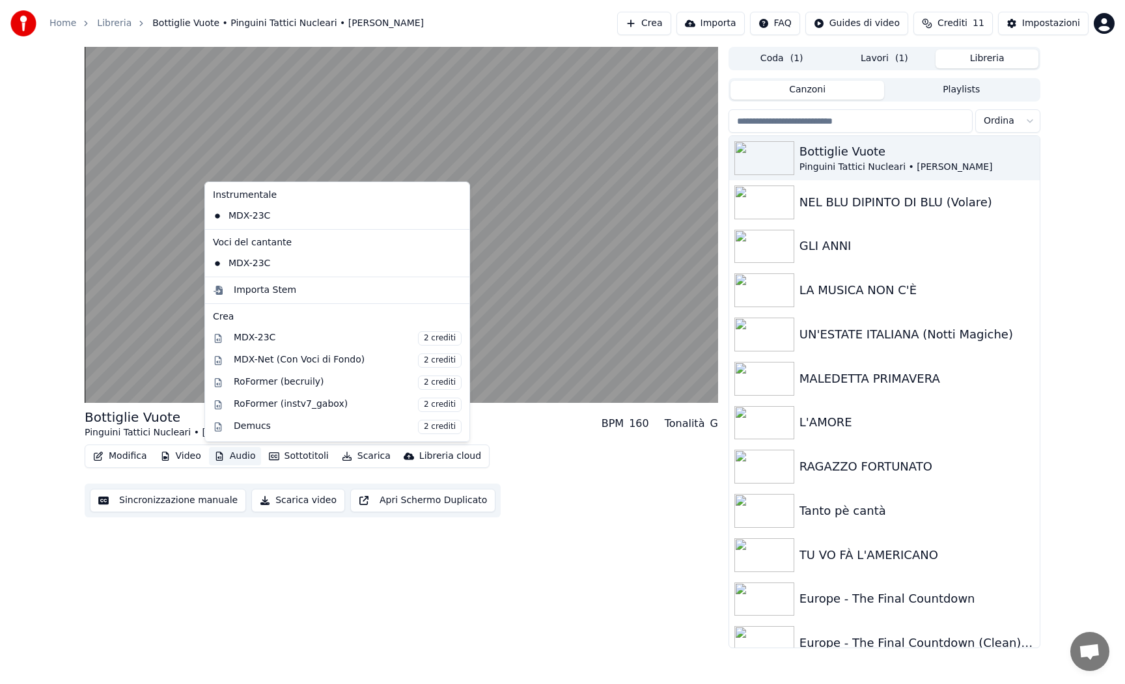
click at [241, 451] on button "Audio" at bounding box center [235, 456] width 52 height 18
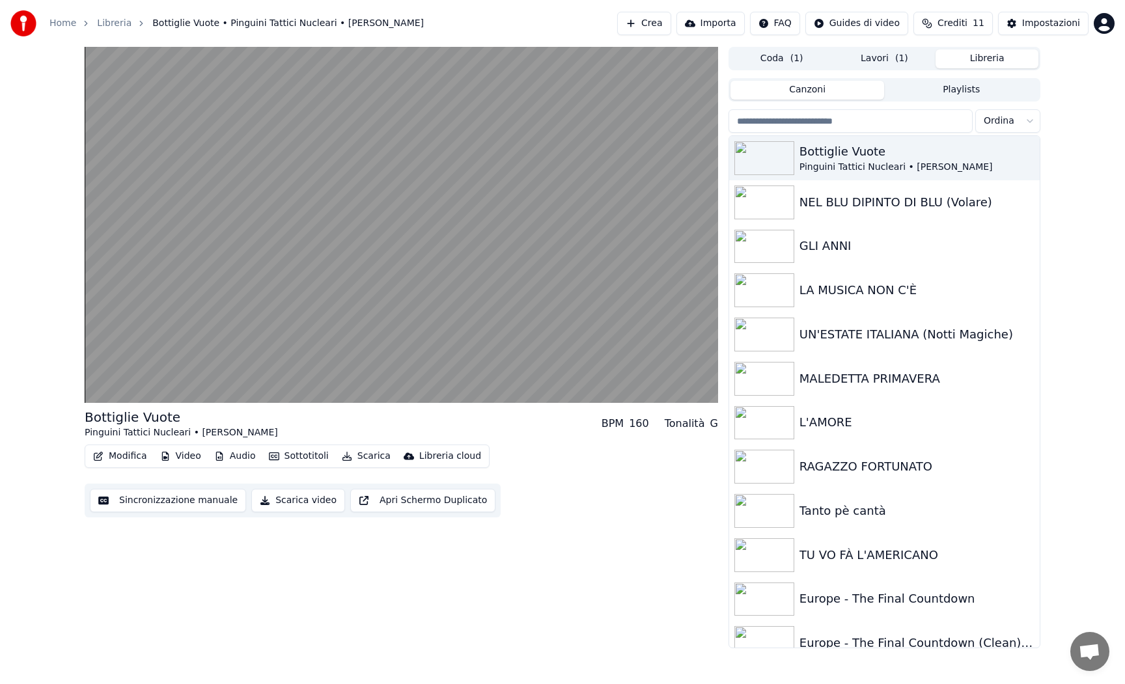
click at [241, 451] on button "Audio" at bounding box center [235, 456] width 52 height 18
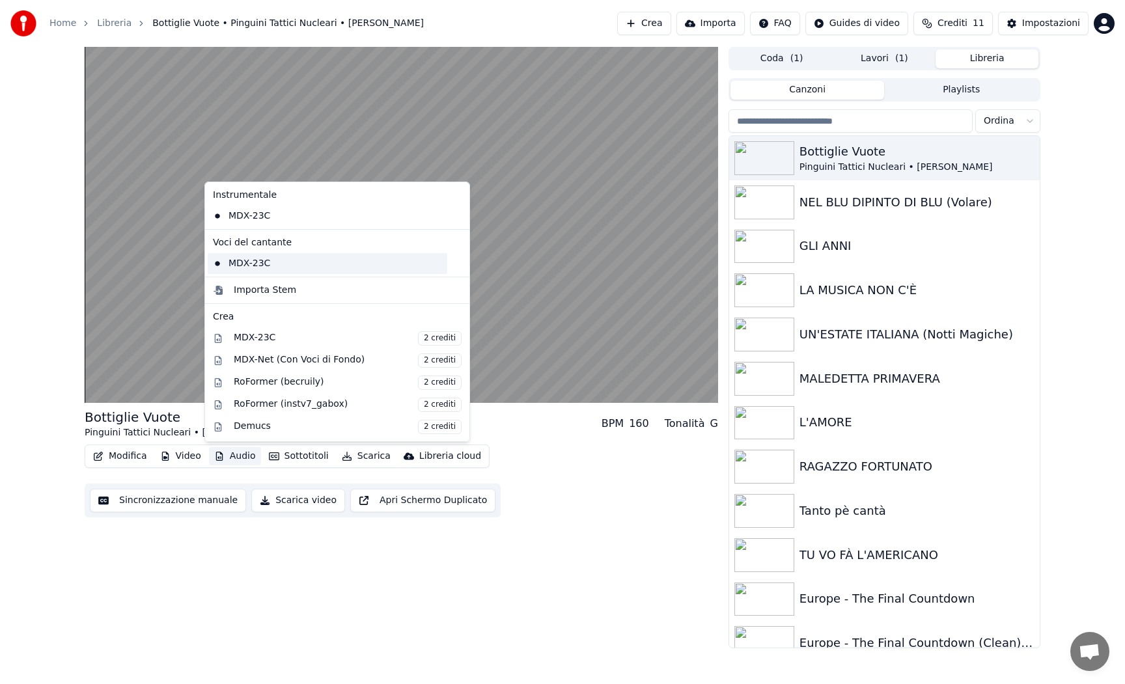
click at [288, 268] on div "MDX-23C" at bounding box center [328, 263] width 240 height 21
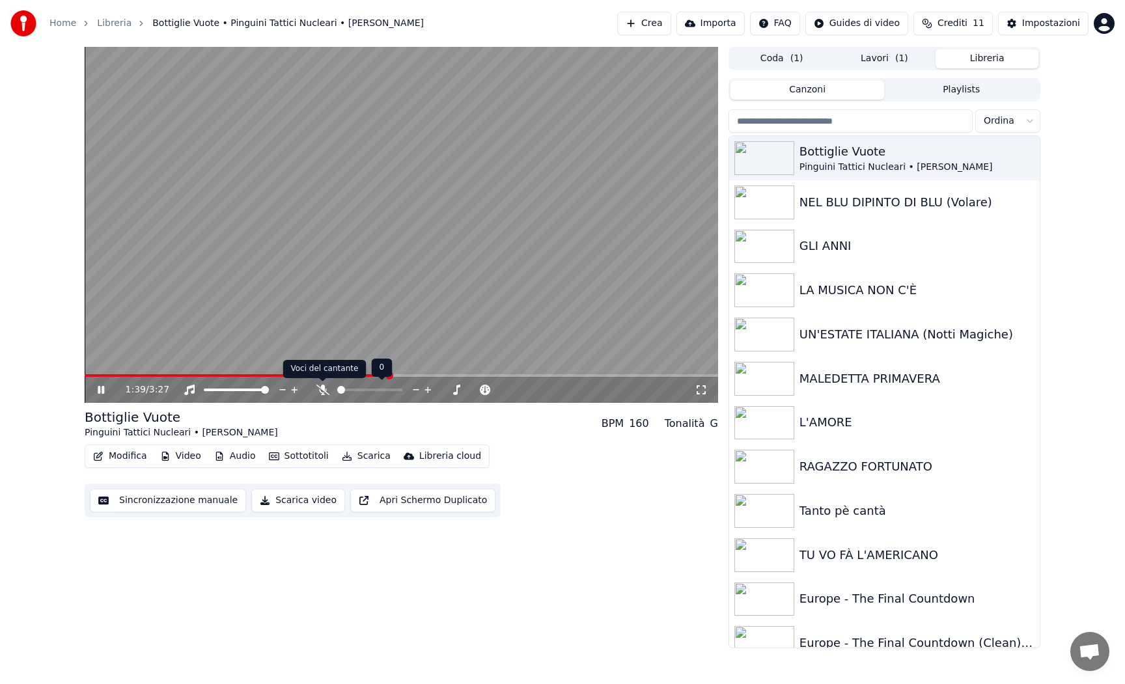
click at [323, 391] on icon at bounding box center [322, 390] width 13 height 10
click at [692, 429] on div "Tonalità" at bounding box center [685, 424] width 40 height 16
click at [378, 391] on icon at bounding box center [380, 390] width 10 height 10
click at [424, 386] on span at bounding box center [425, 390] width 8 height 8
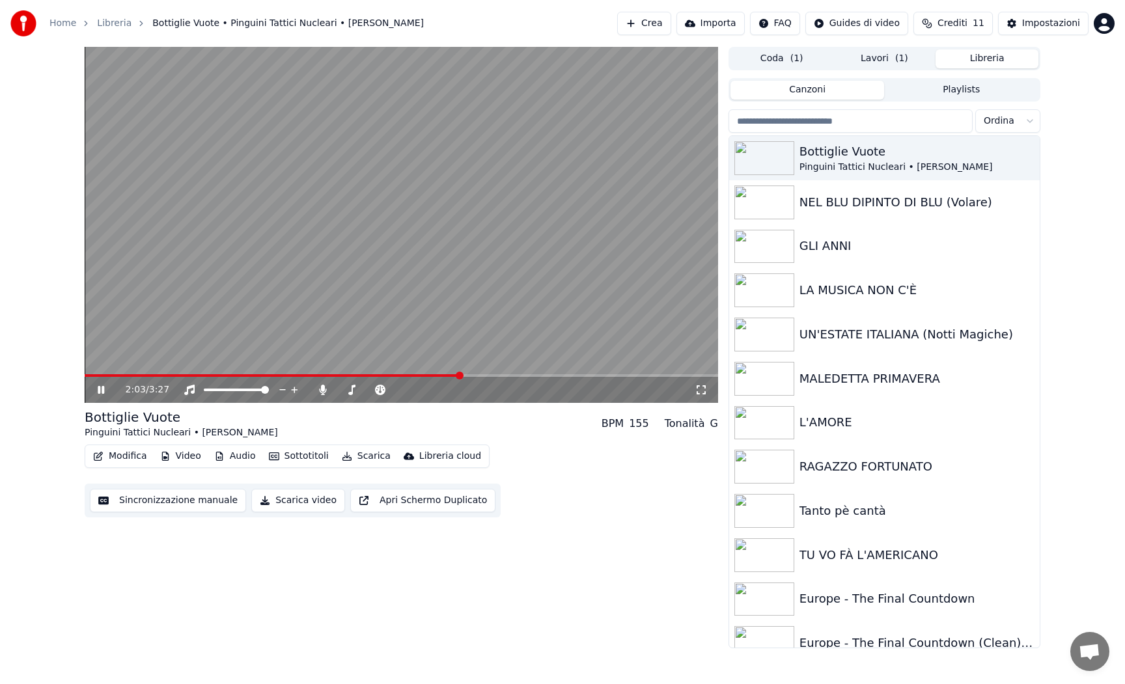
click at [883, 60] on button "Lavori ( 1 )" at bounding box center [884, 58] width 103 height 19
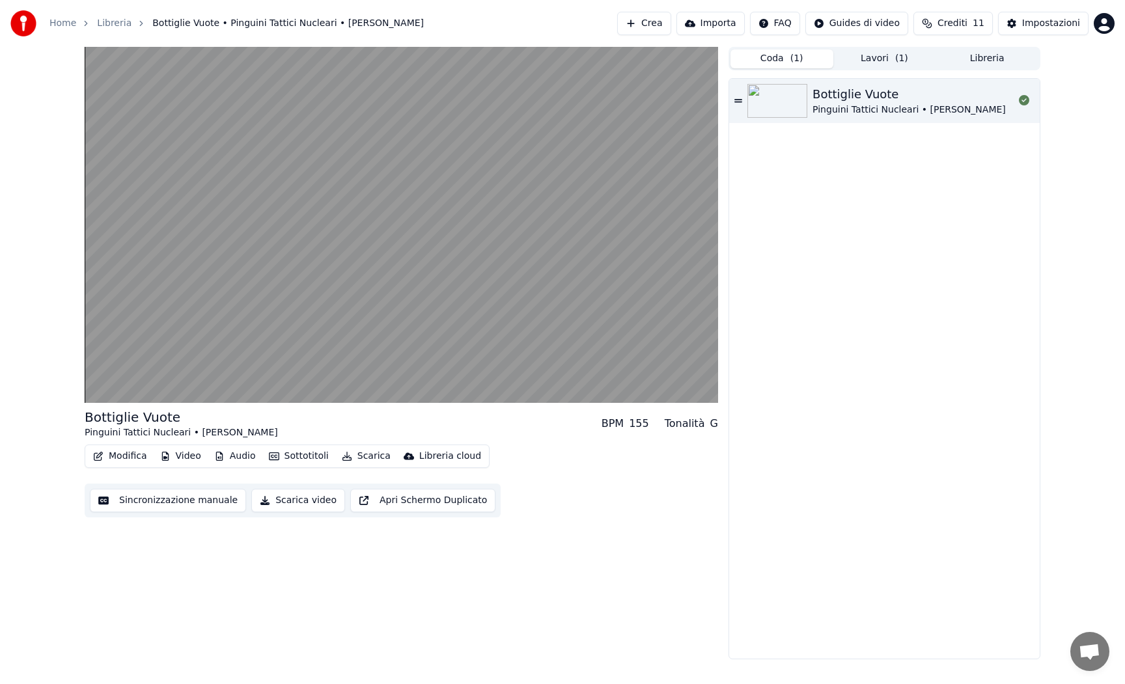
click at [770, 55] on button "Coda ( 1 )" at bounding box center [781, 58] width 103 height 19
click at [854, 57] on button "Lavori ( 1 )" at bounding box center [884, 58] width 103 height 19
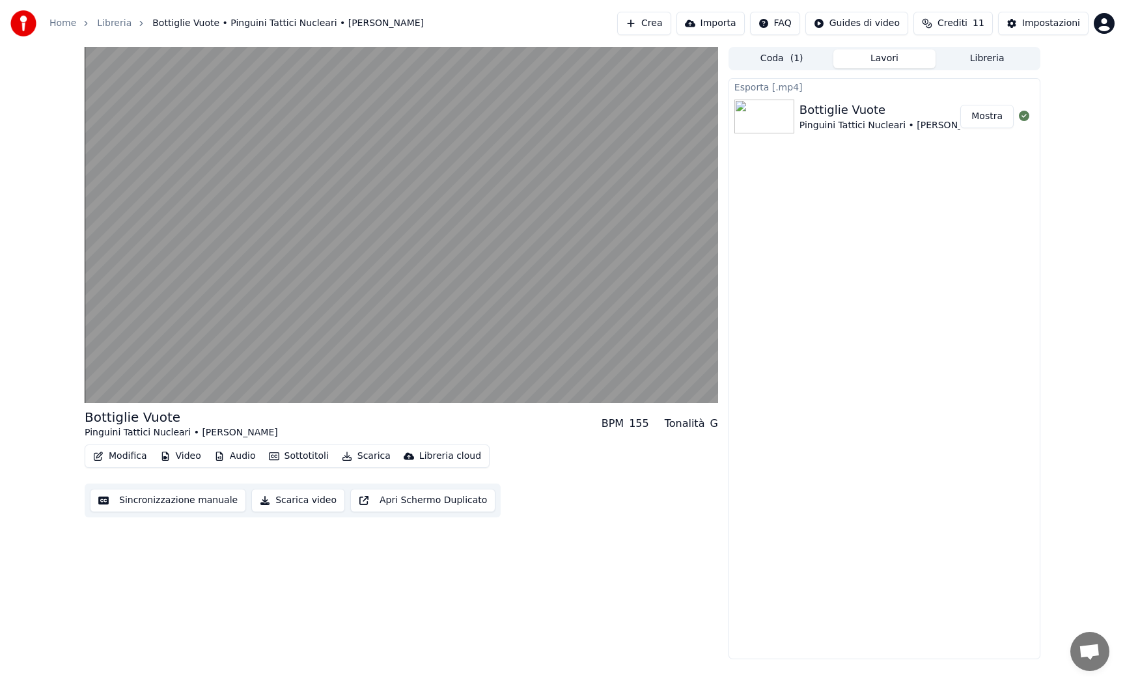
click at [979, 117] on button "Mostra" at bounding box center [986, 116] width 53 height 23
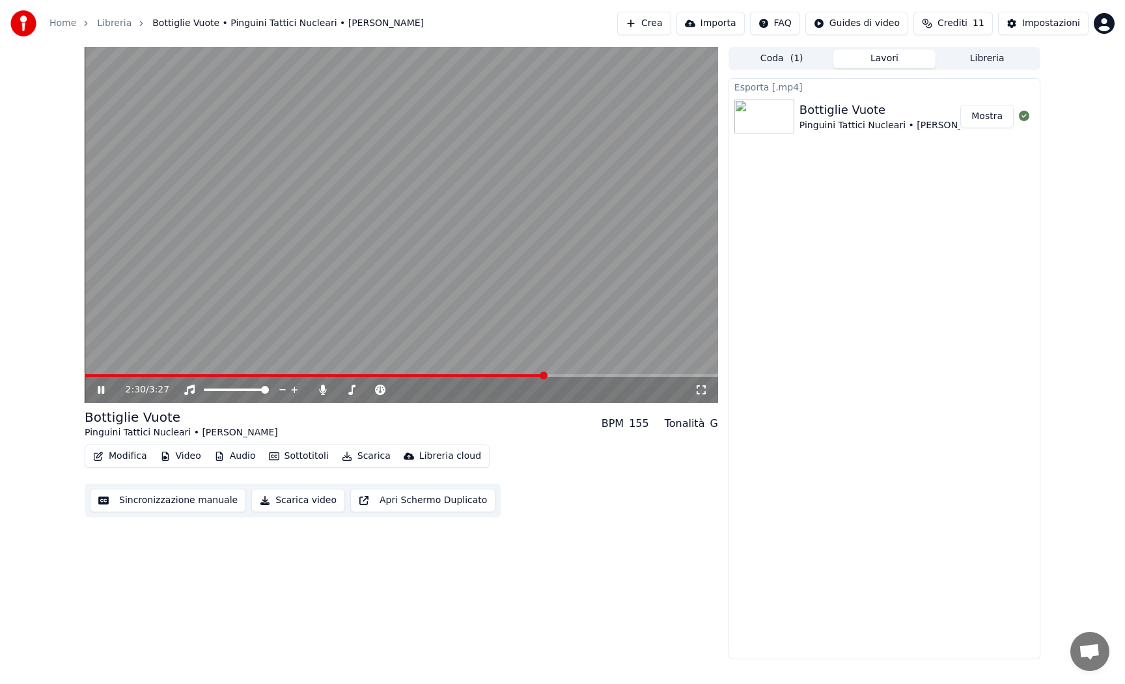
click at [102, 389] on icon at bounding box center [101, 390] width 7 height 8
click at [992, 116] on button "Mostra" at bounding box center [986, 116] width 53 height 23
click at [102, 389] on icon at bounding box center [101, 389] width 8 height 9
click at [102, 389] on icon at bounding box center [101, 390] width 7 height 8
click at [796, 61] on span "( 1 )" at bounding box center [796, 58] width 13 height 13
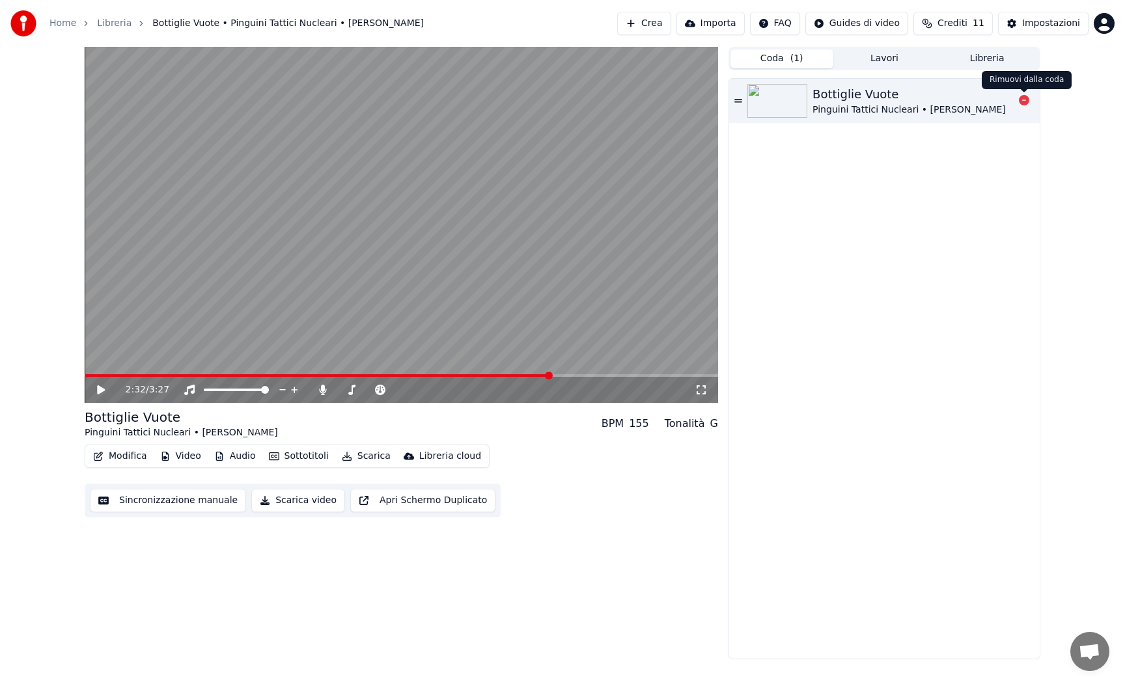
click at [1025, 99] on icon at bounding box center [1024, 100] width 10 height 10
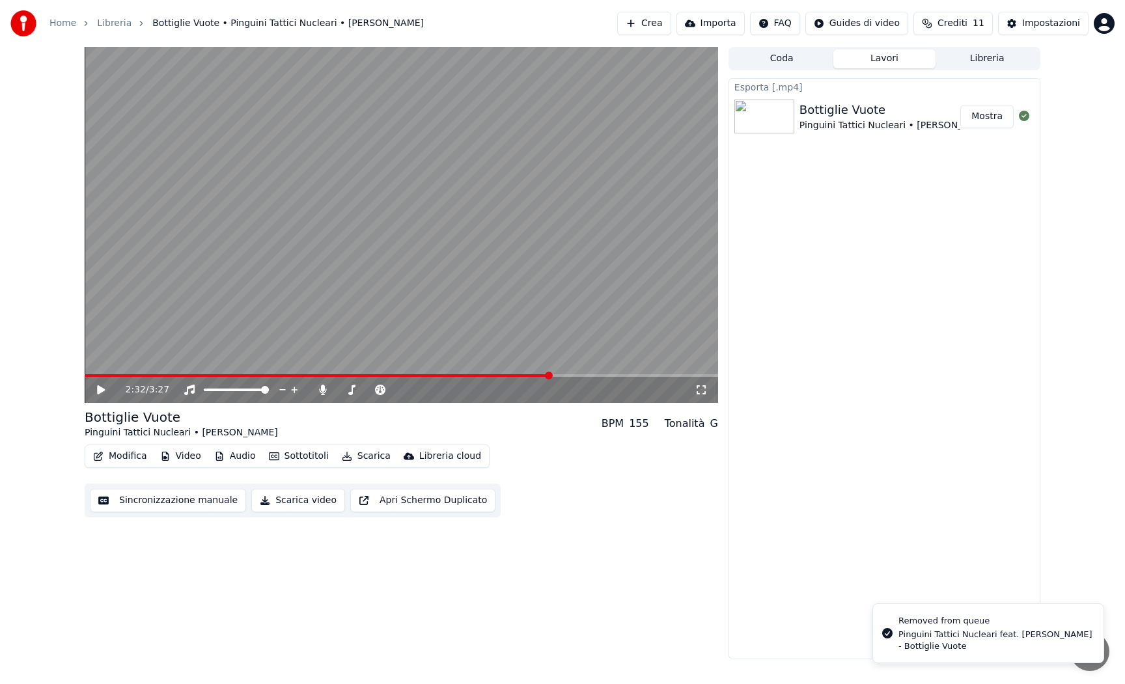
click at [900, 65] on button "Lavori" at bounding box center [884, 58] width 103 height 19
click at [976, 64] on button "Libreria" at bounding box center [987, 58] width 103 height 19
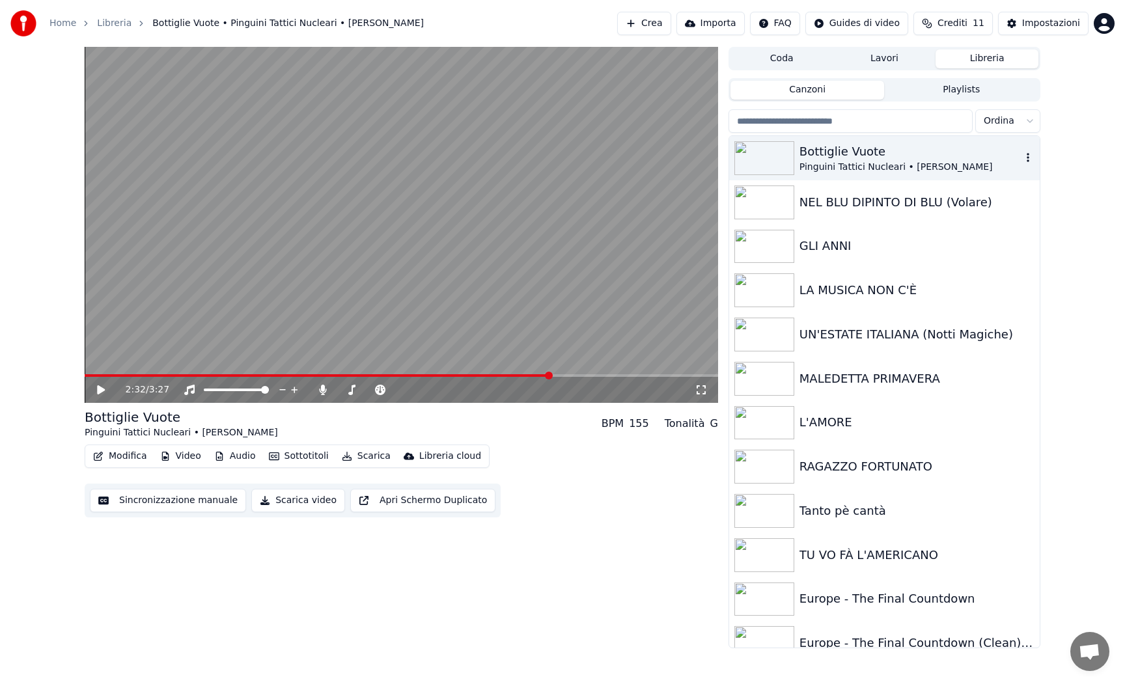
click at [997, 171] on div "Pinguini Tattici Nucleari • [PERSON_NAME]" at bounding box center [910, 167] width 222 height 13
click at [998, 158] on div "Bottiglie Vuote" at bounding box center [910, 152] width 222 height 18
click at [788, 160] on img at bounding box center [764, 158] width 60 height 34
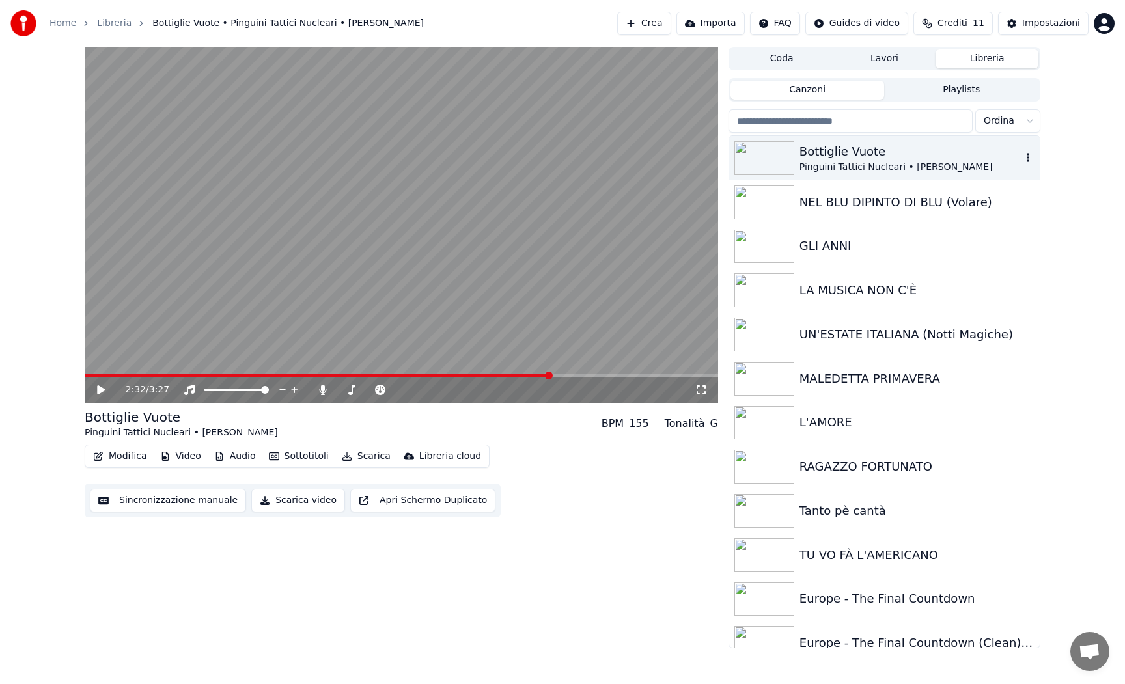
click at [1031, 157] on icon "button" at bounding box center [1028, 157] width 13 height 10
click at [647, 20] on button "Crea" at bounding box center [643, 23] width 53 height 23
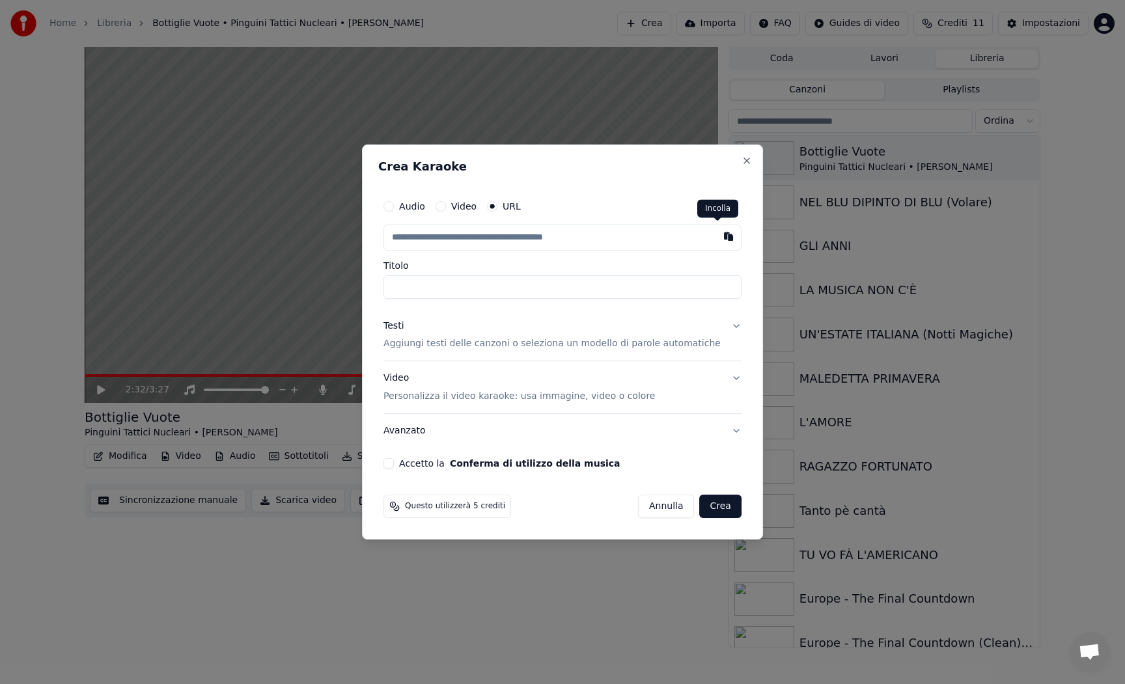
click at [716, 236] on button "button" at bounding box center [729, 236] width 26 height 23
type input "**********"
click at [498, 281] on input "Titolo" at bounding box center [562, 286] width 358 height 23
type input "**********"
click at [435, 344] on p "Aggiungi testi delle canzoni o seleziona un modello di parole automatiche" at bounding box center [551, 344] width 337 height 13
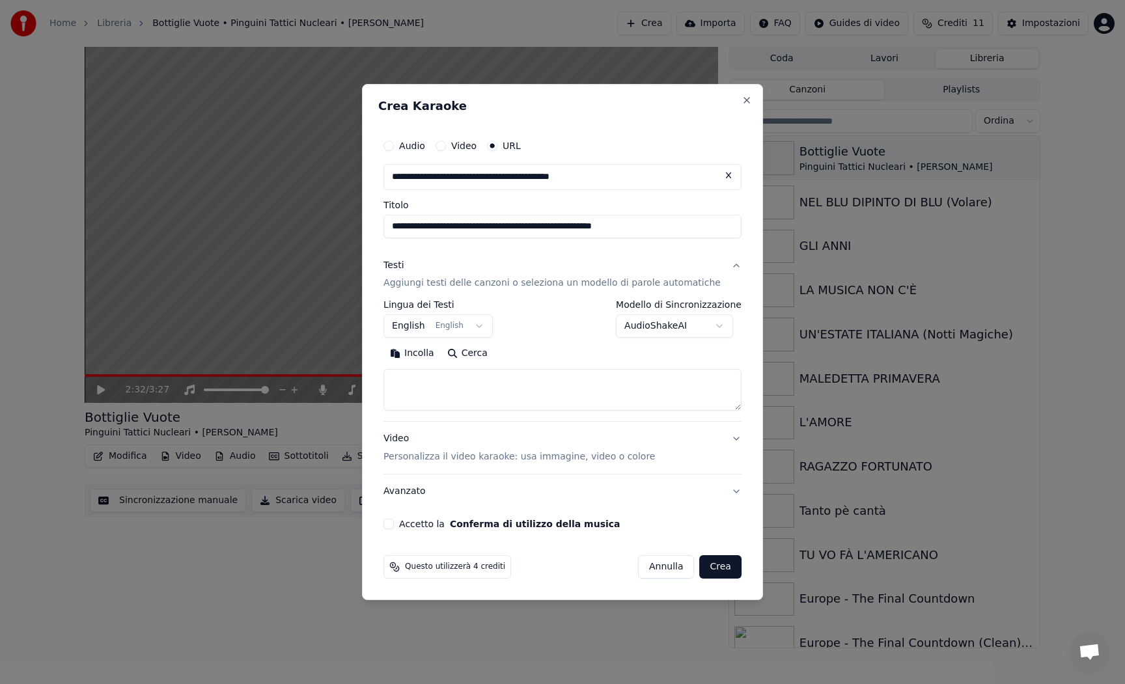
click at [486, 326] on body "**********" at bounding box center [562, 342] width 1125 height 684
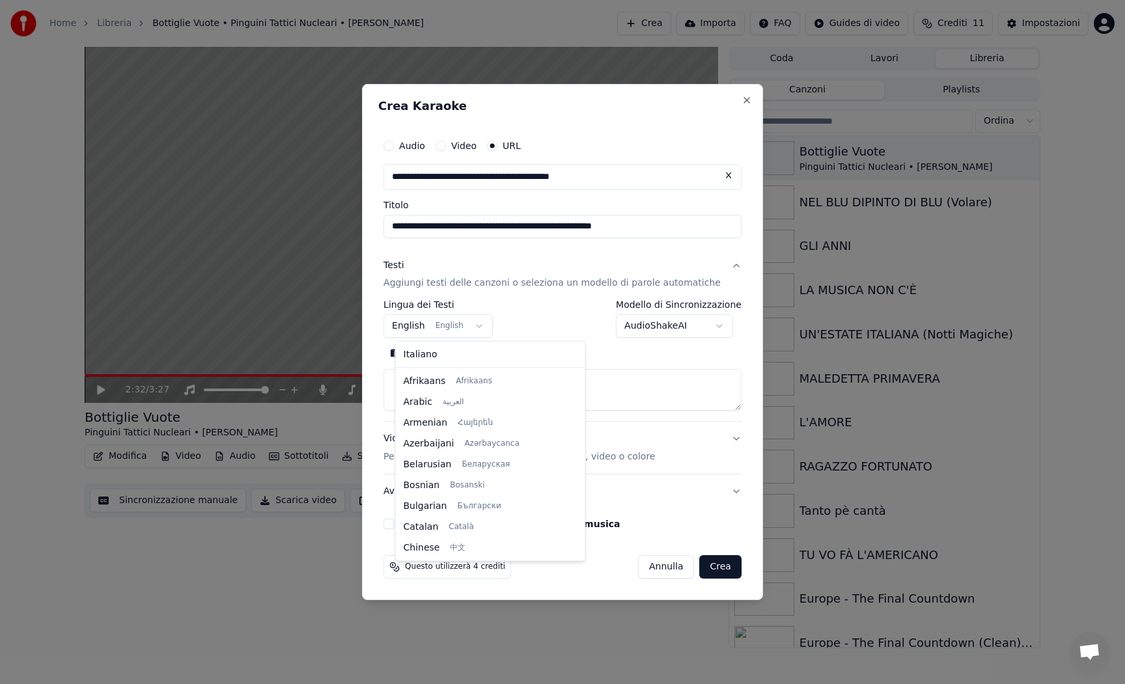
scroll to position [104, 0]
select select "**"
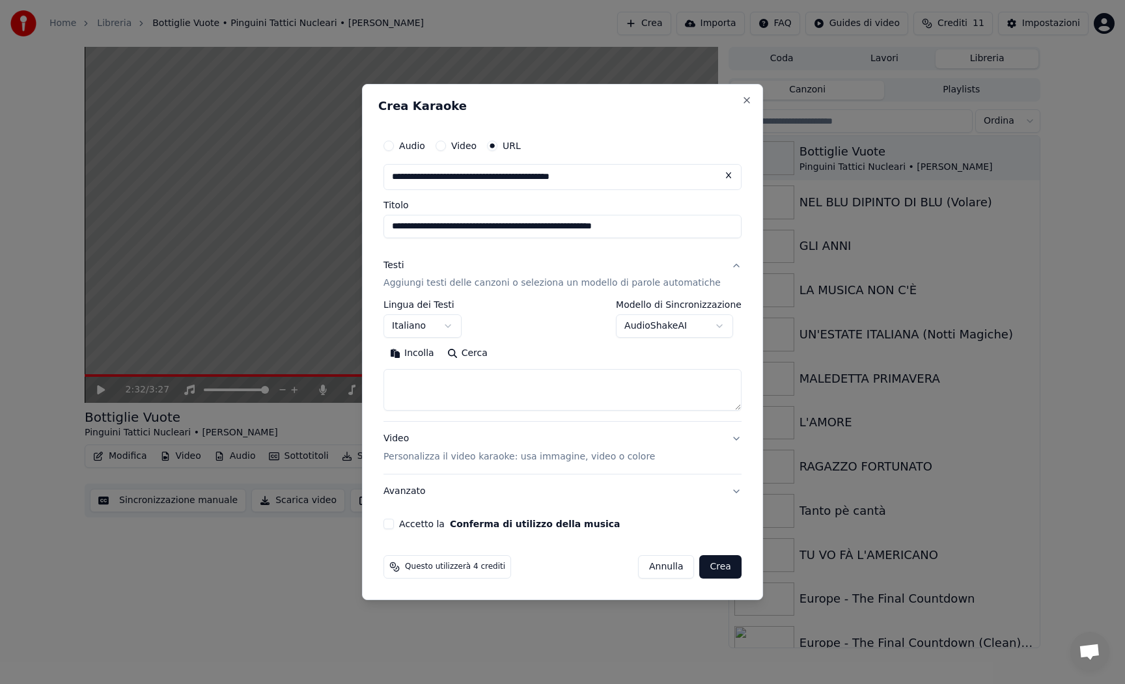
click at [425, 357] on button "Incolla" at bounding box center [411, 354] width 57 height 21
type textarea "**********"
click at [394, 524] on button "Accetto la Conferma di utilizzo della musica" at bounding box center [388, 524] width 10 height 10
click at [716, 570] on button "Crea" at bounding box center [721, 566] width 42 height 23
select select
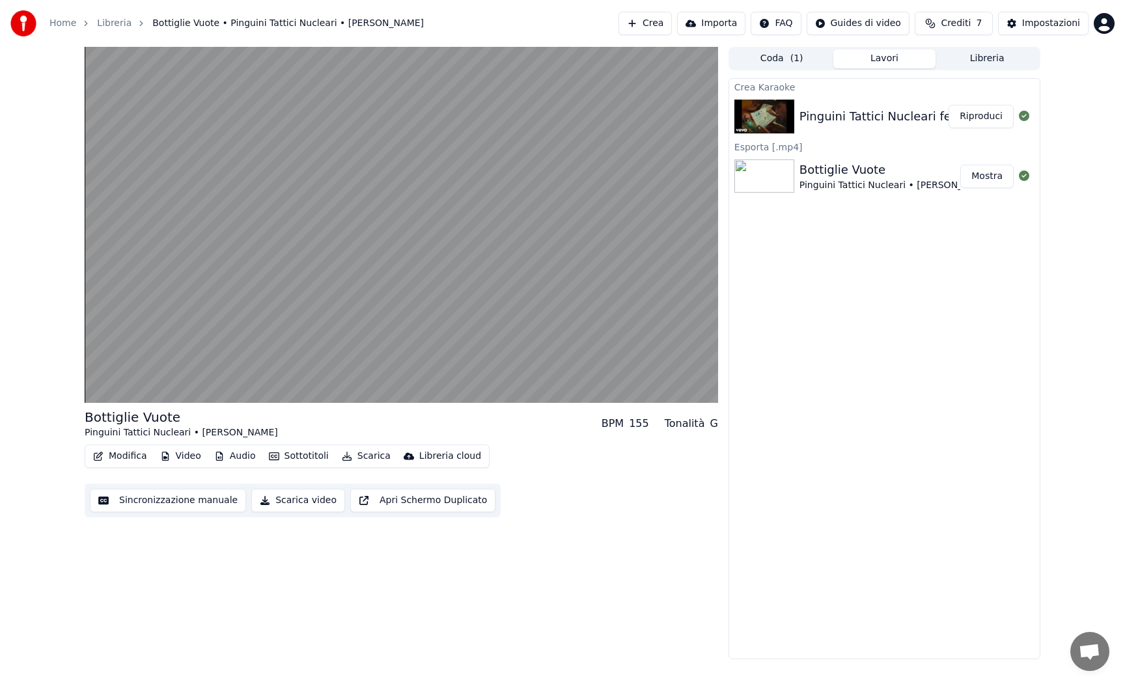
click at [693, 425] on div "Tonalità" at bounding box center [685, 424] width 40 height 16
click at [646, 423] on div "155" at bounding box center [639, 424] width 20 height 16
drag, startPoint x: 652, startPoint y: 424, endPoint x: 633, endPoint y: 424, distance: 18.9
click at [633, 424] on div "BPM 155 Tonalità G" at bounding box center [660, 424] width 117 height 16
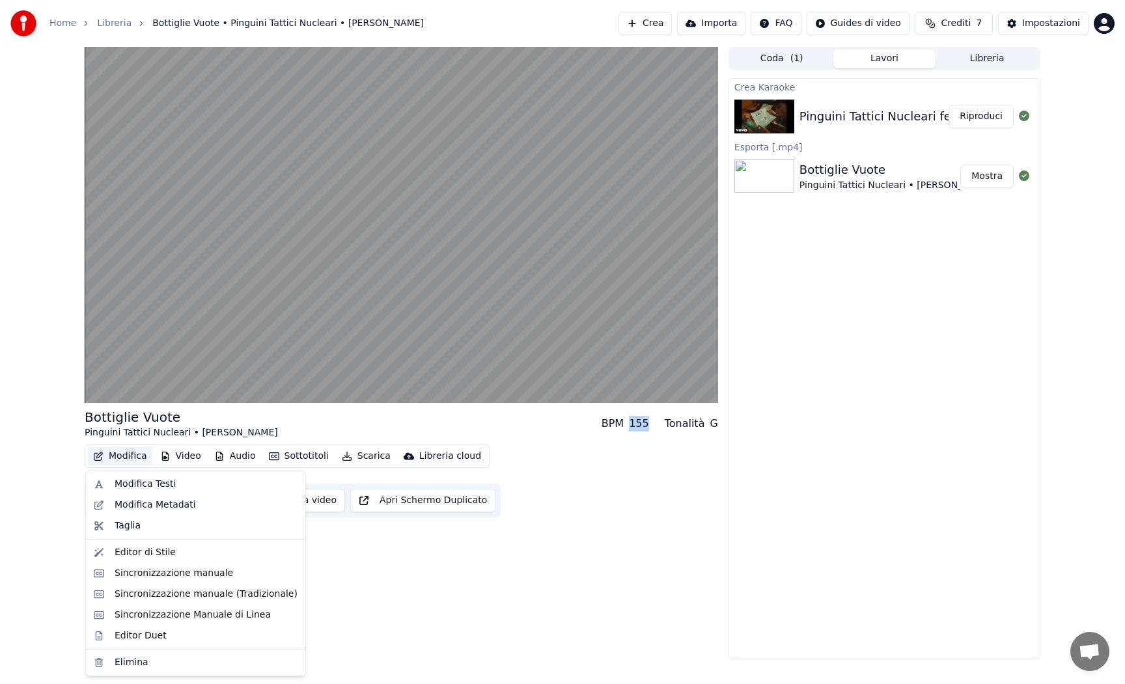
click at [121, 454] on button "Modifica" at bounding box center [120, 456] width 64 height 18
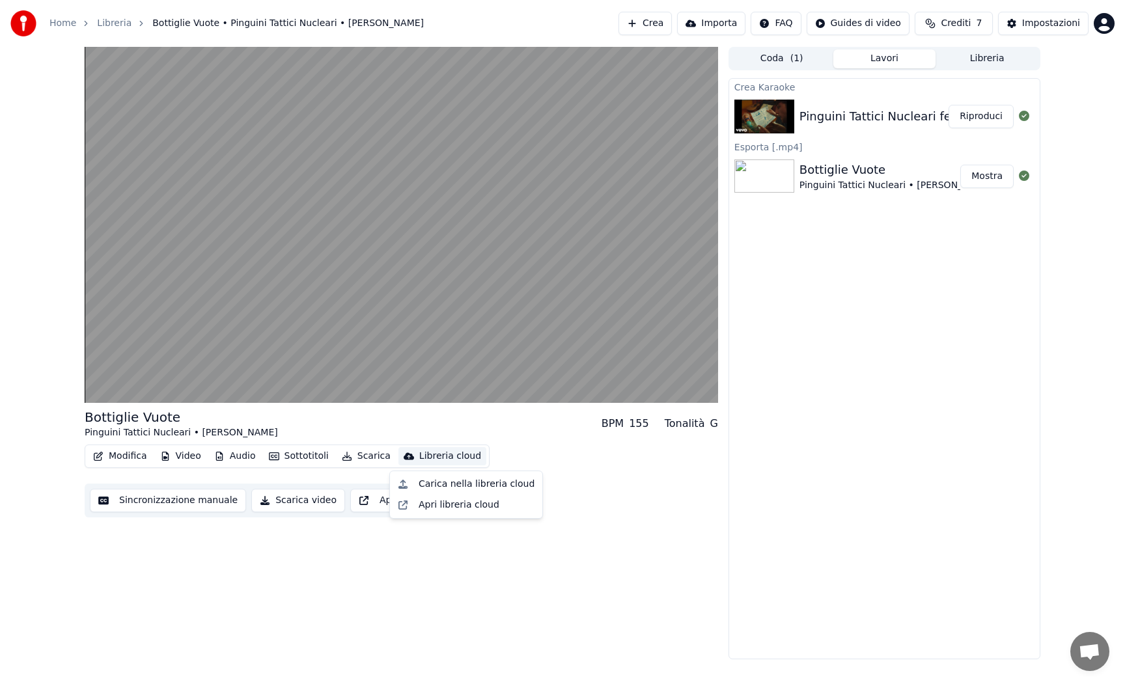
click at [656, 604] on div "Bottiglie Vuote Pinguini Tattici Nucleari • Max Pezzali BPM 155 Tonalità G Modi…" at bounding box center [401, 353] width 633 height 613
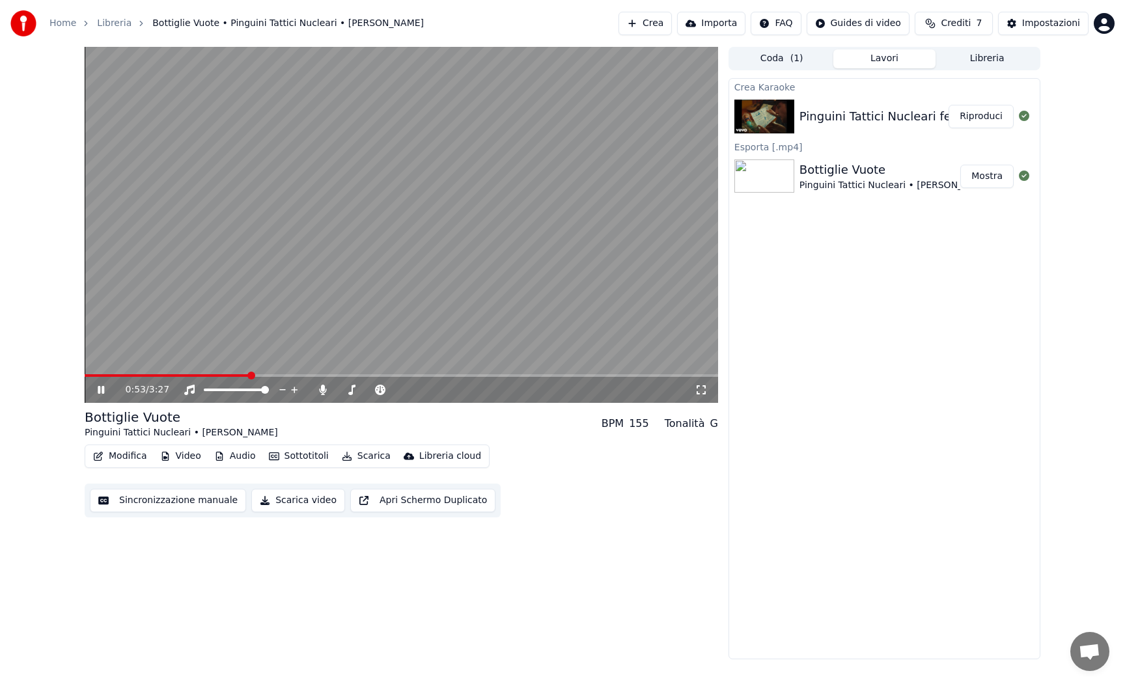
click at [963, 20] on span "Crediti" at bounding box center [956, 23] width 30 height 13
click at [889, 363] on div "Crea Karaoke Pinguini Tattici Nucleari feat. Max Pezzali - Bottiglie Vuote Ripr…" at bounding box center [885, 368] width 312 height 581
